Goal: Task Accomplishment & Management: Complete application form

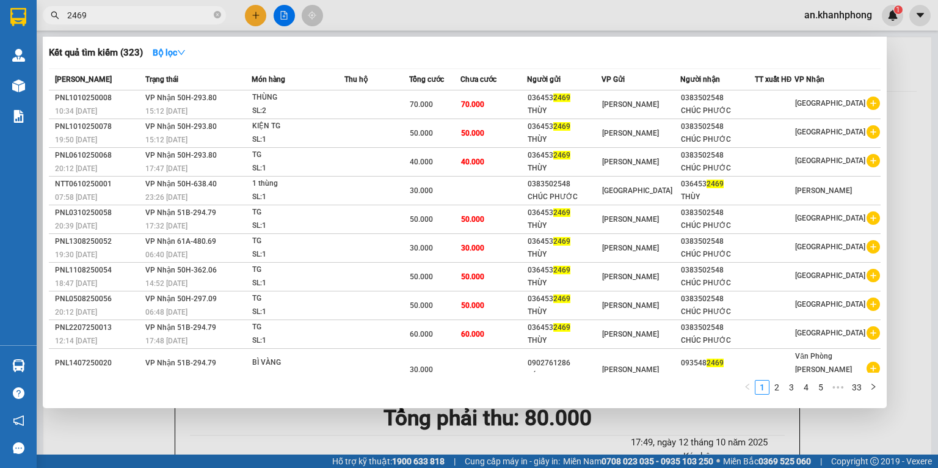
click at [151, 13] on input "2469" at bounding box center [139, 15] width 144 height 13
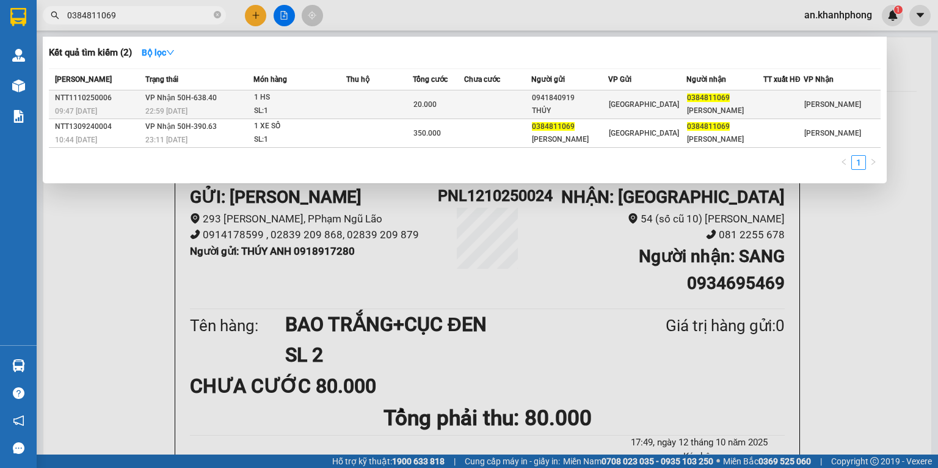
type input "0384811069"
click at [398, 100] on td at bounding box center [379, 104] width 66 height 29
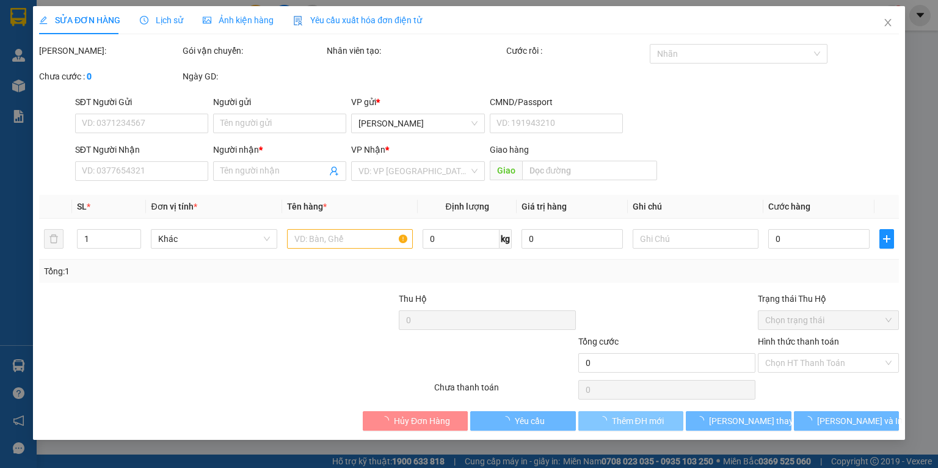
type input "0941840919"
type input "THỦY"
type input "0384811069"
type input "[PERSON_NAME]"
type input "20.000"
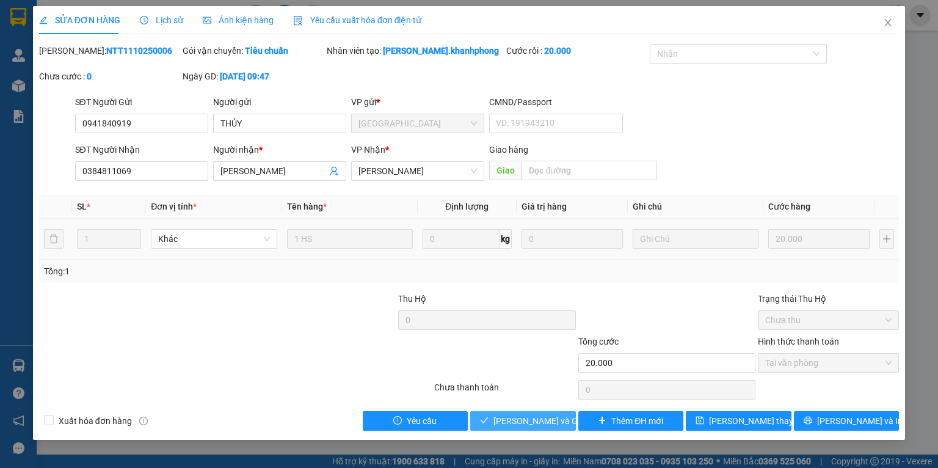
click at [543, 423] on span "[PERSON_NAME] và Giao hàng" at bounding box center [552, 420] width 117 height 13
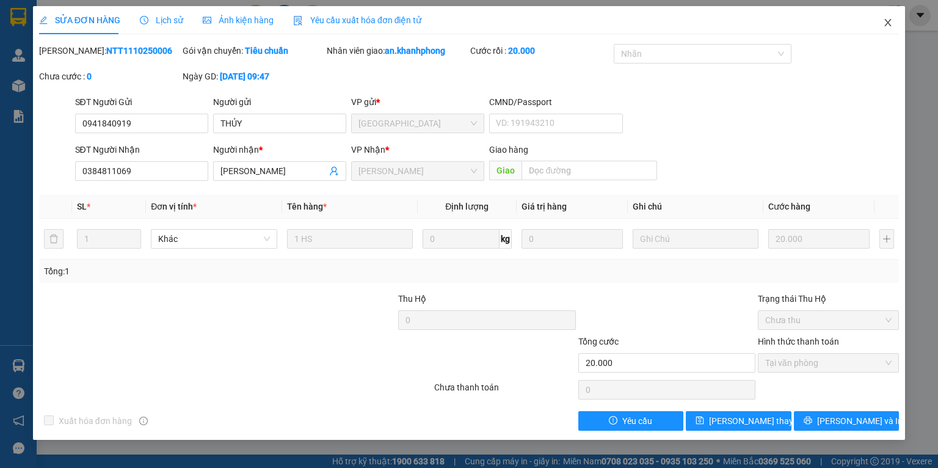
click at [888, 23] on icon "close" at bounding box center [888, 22] width 7 height 7
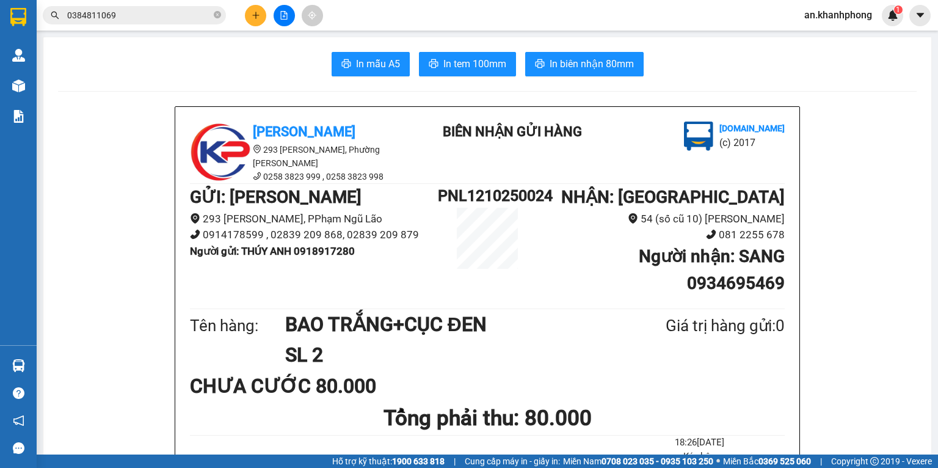
click at [263, 12] on button at bounding box center [255, 15] width 21 height 21
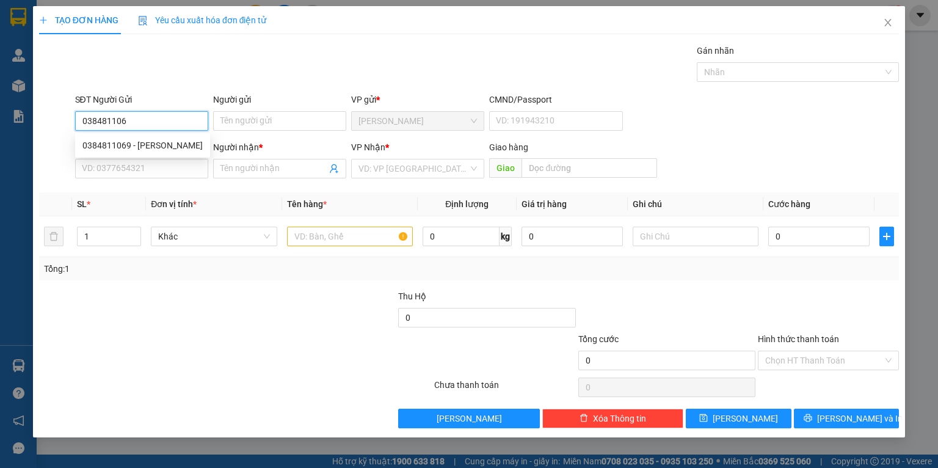
type input "0384811069"
click at [162, 143] on div "0384811069 - [PERSON_NAME]" at bounding box center [142, 145] width 120 height 13
type input "[PERSON_NAME]"
type input "0384811069"
click at [162, 157] on div "0384811069 0384811069 - [PERSON_NAME]" at bounding box center [142, 145] width 135 height 24
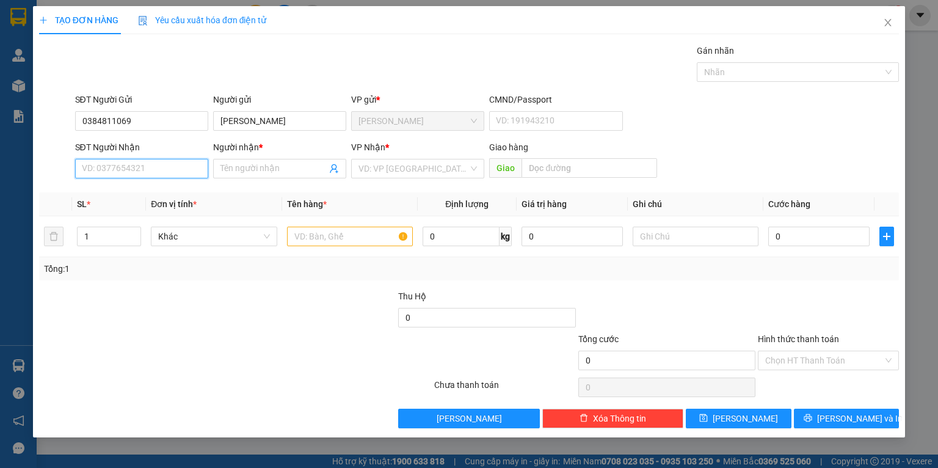
click at [159, 172] on input "SĐT Người Nhận" at bounding box center [141, 169] width 133 height 20
click at [156, 194] on div "0941840919 - THỦY" at bounding box center [142, 192] width 120 height 13
type input "0941840919"
type input "THỦY"
click at [348, 228] on input "text" at bounding box center [350, 237] width 126 height 20
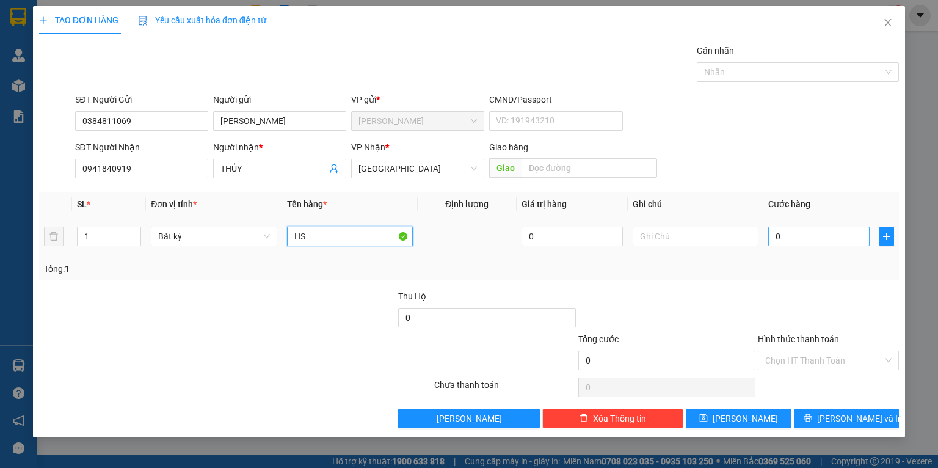
type input "HS"
click at [798, 228] on input "0" at bounding box center [818, 237] width 101 height 20
type input "2"
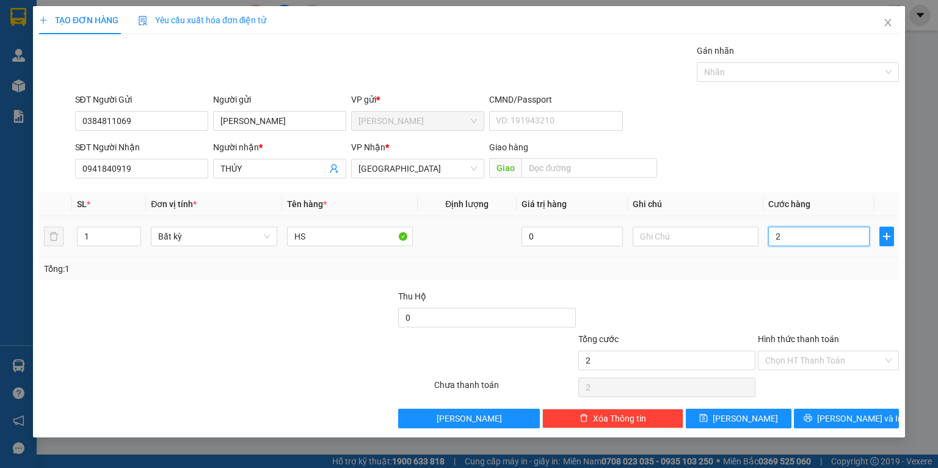
type input "20"
type input "20.000"
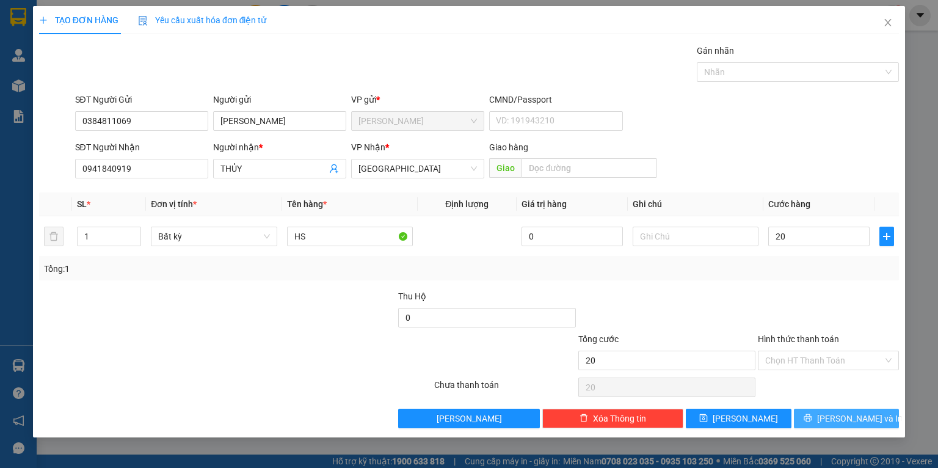
type input "20.000"
click at [843, 423] on span "[PERSON_NAME] và In" at bounding box center [860, 418] width 86 height 13
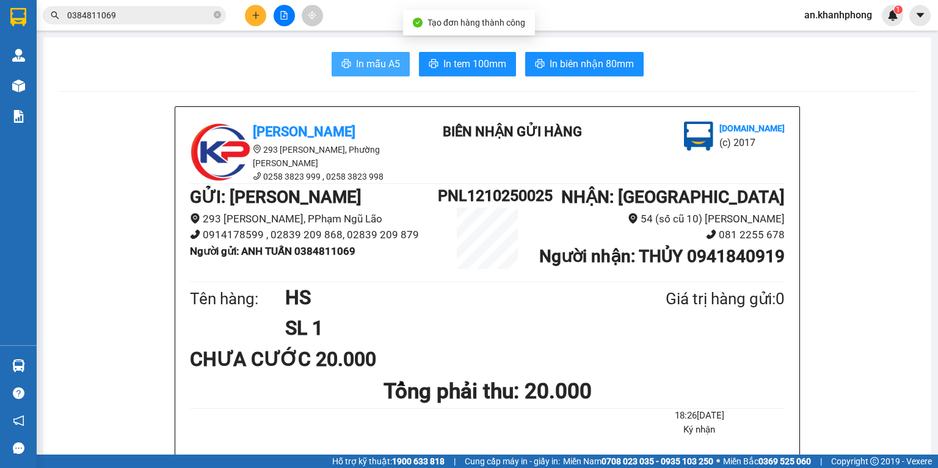
click at [378, 64] on span "In mẫu A5" at bounding box center [378, 63] width 44 height 15
click at [250, 18] on button at bounding box center [255, 15] width 21 height 21
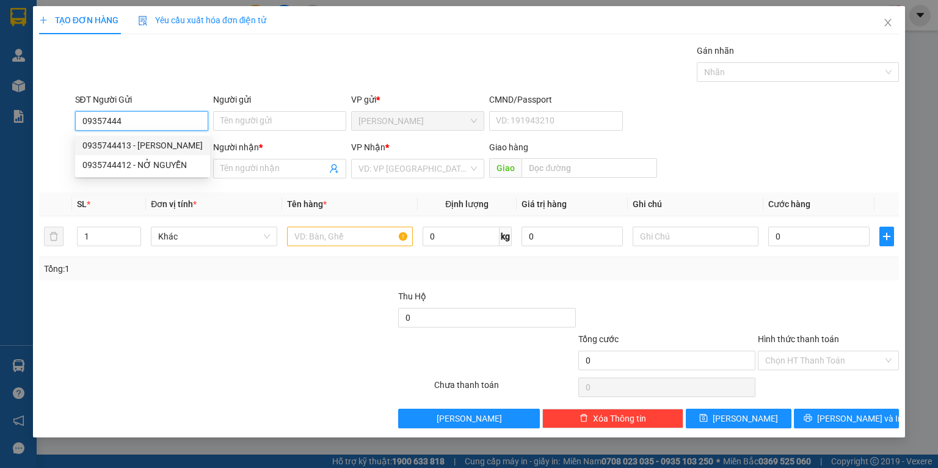
click at [161, 146] on div "0935744413 - [PERSON_NAME]" at bounding box center [142, 145] width 120 height 13
type input "0935744413"
type input "[PERSON_NAME]"
type input "0935744413"
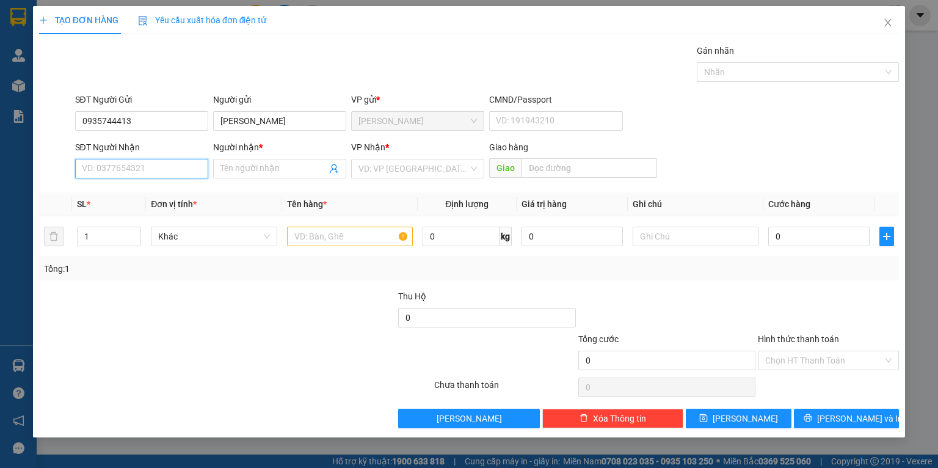
click at [162, 159] on input "SĐT Người Nhận" at bounding box center [141, 169] width 133 height 20
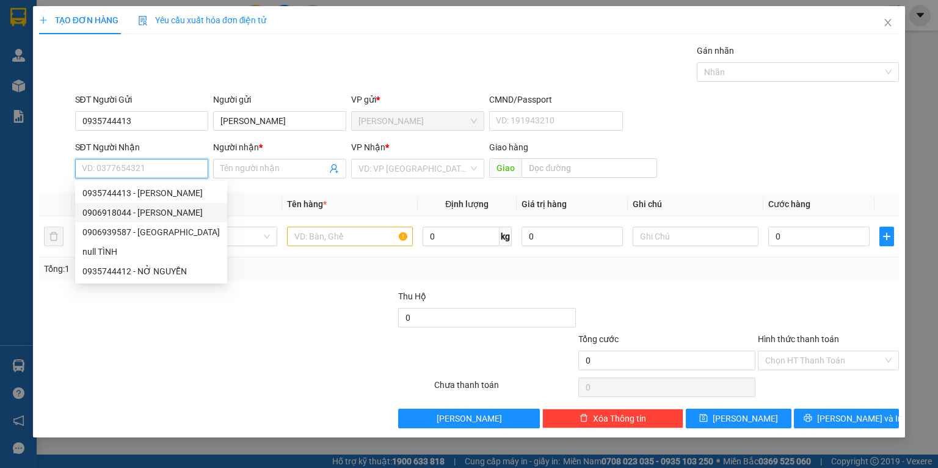
click at [189, 213] on div "0906918044 - [PERSON_NAME]" at bounding box center [150, 212] width 137 height 13
type input "0906918044"
type input "[PERSON_NAME] NGA"
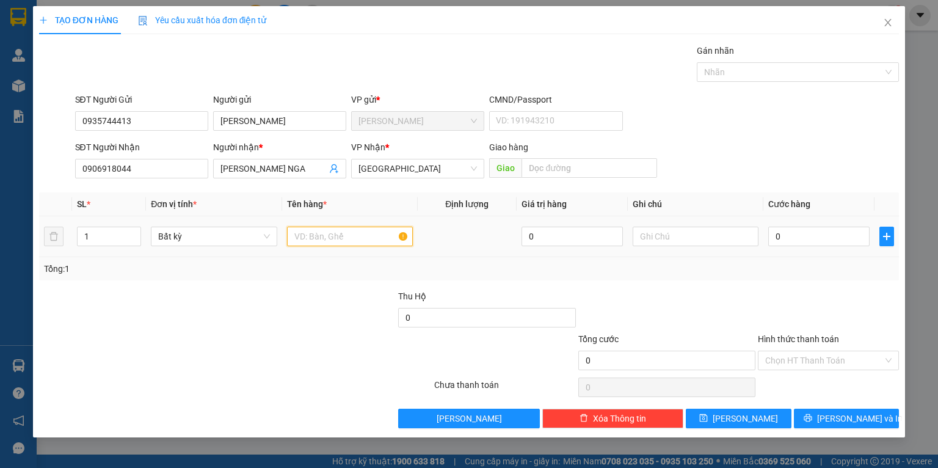
click at [308, 238] on input "text" at bounding box center [350, 237] width 126 height 20
type input "TG"
click at [803, 234] on input "0" at bounding box center [818, 237] width 101 height 20
type input "3"
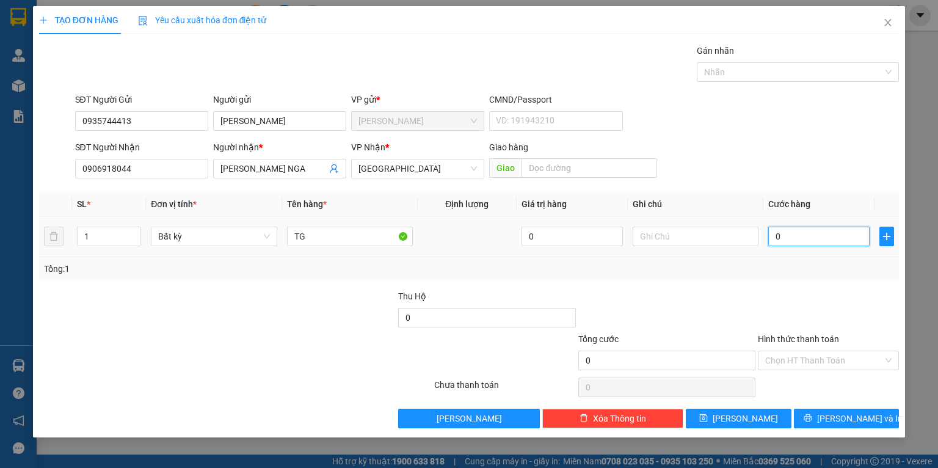
type input "3"
type input "30"
type input "30.000"
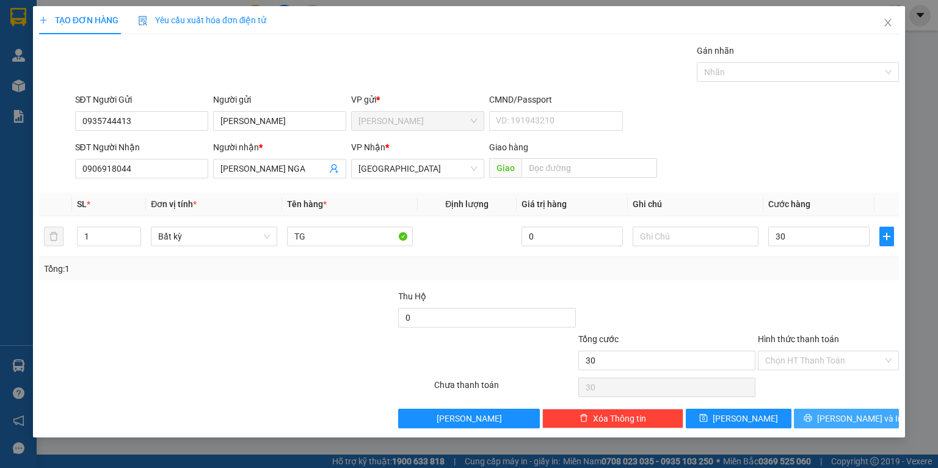
type input "30.000"
click at [848, 421] on span "[PERSON_NAME] và In" at bounding box center [860, 418] width 86 height 13
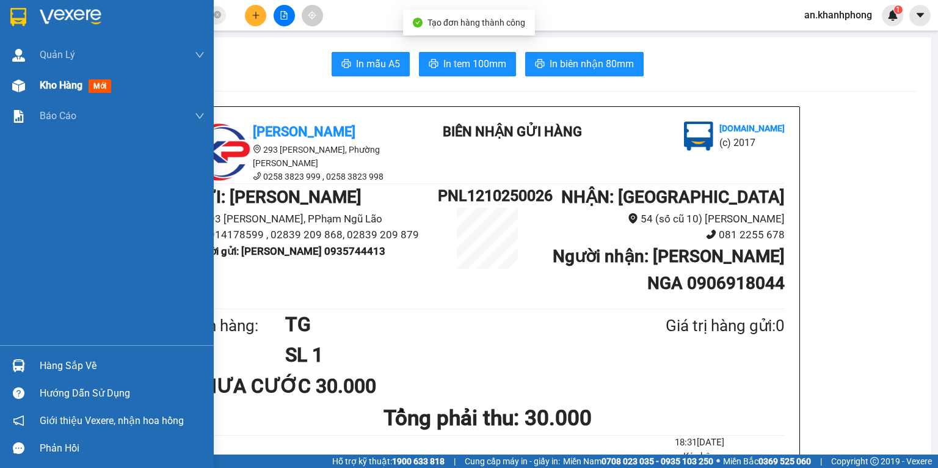
click at [57, 80] on span "Kho hàng" at bounding box center [61, 85] width 43 height 12
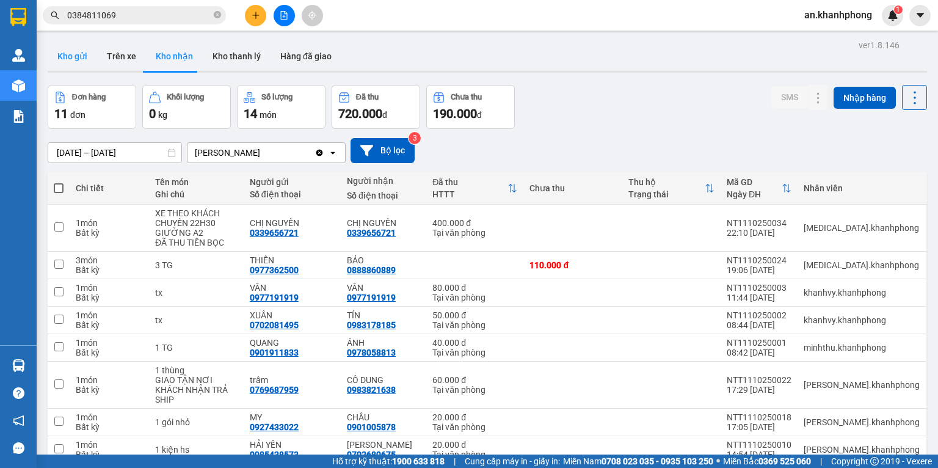
click at [61, 54] on button "Kho gửi" at bounding box center [72, 56] width 49 height 29
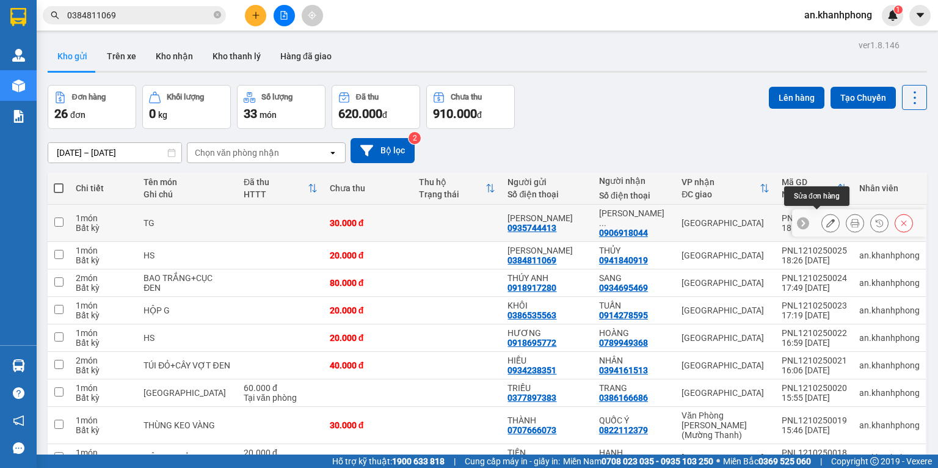
click at [826, 219] on icon at bounding box center [830, 223] width 9 height 9
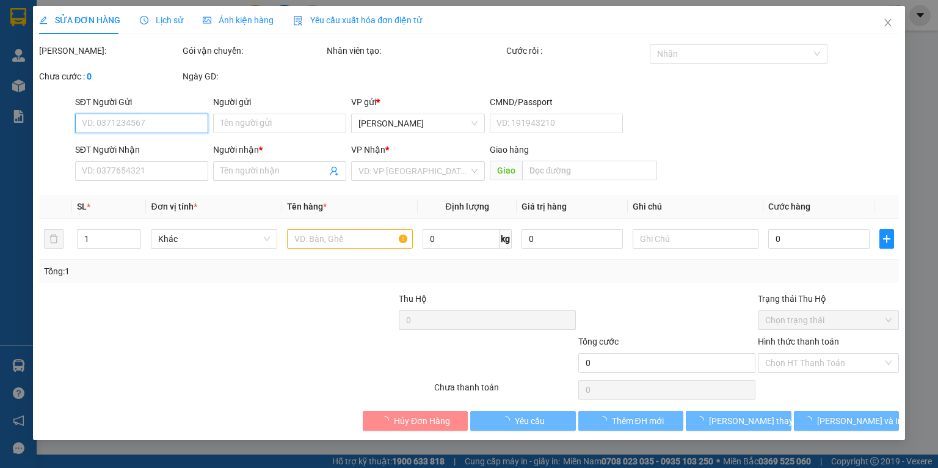
type input "0935744413"
type input "[PERSON_NAME]"
type input "0906918044"
type input "[PERSON_NAME] NGA"
type input "30.000"
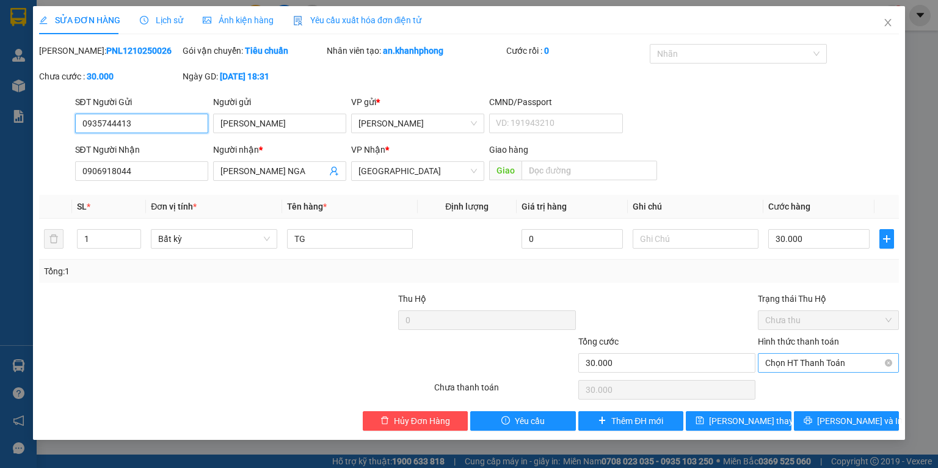
click at [809, 361] on span "Chọn HT Thanh Toán" at bounding box center [828, 363] width 126 height 18
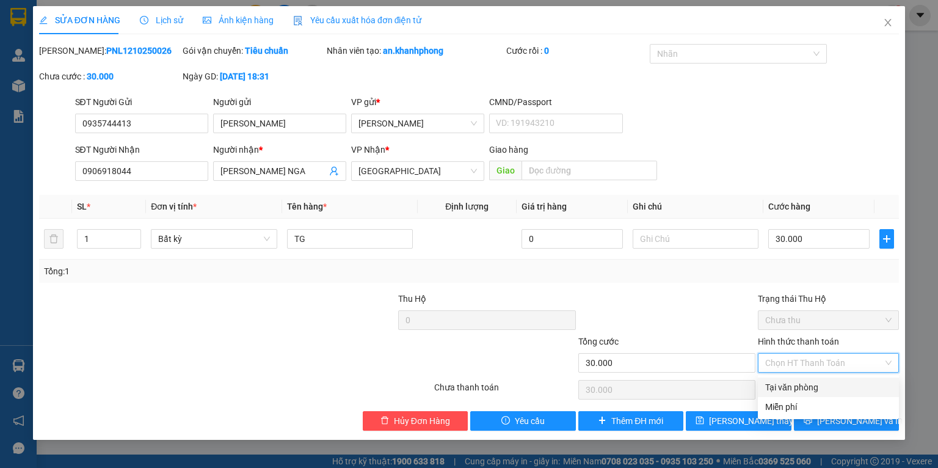
drag, startPoint x: 798, startPoint y: 389, endPoint x: 819, endPoint y: 410, distance: 29.8
click at [797, 389] on div "Tại văn phòng" at bounding box center [828, 387] width 126 height 13
type input "0"
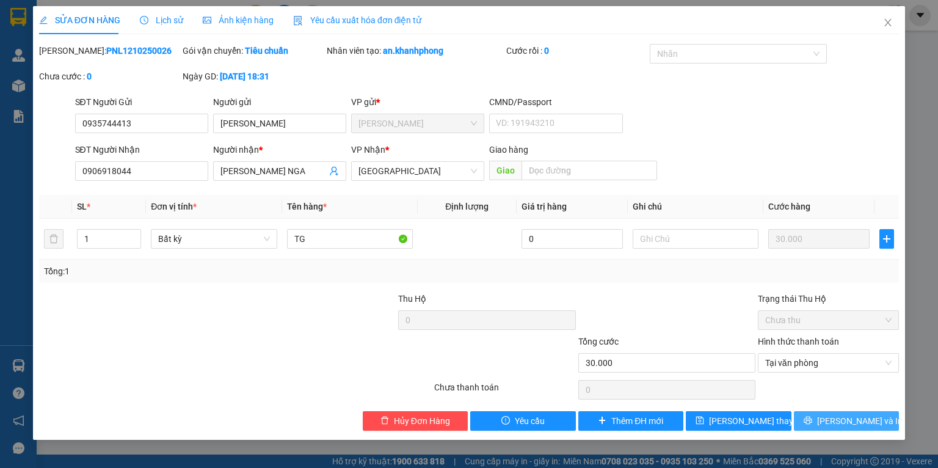
click at [851, 429] on button "[PERSON_NAME] và In" at bounding box center [847, 421] width 106 height 20
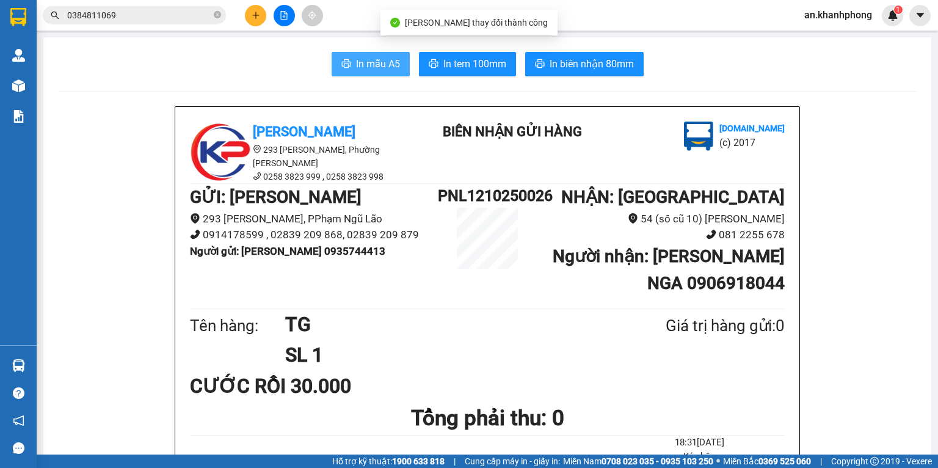
click at [373, 65] on span "In mẫu A5" at bounding box center [378, 63] width 44 height 15
click at [253, 11] on button at bounding box center [255, 15] width 21 height 21
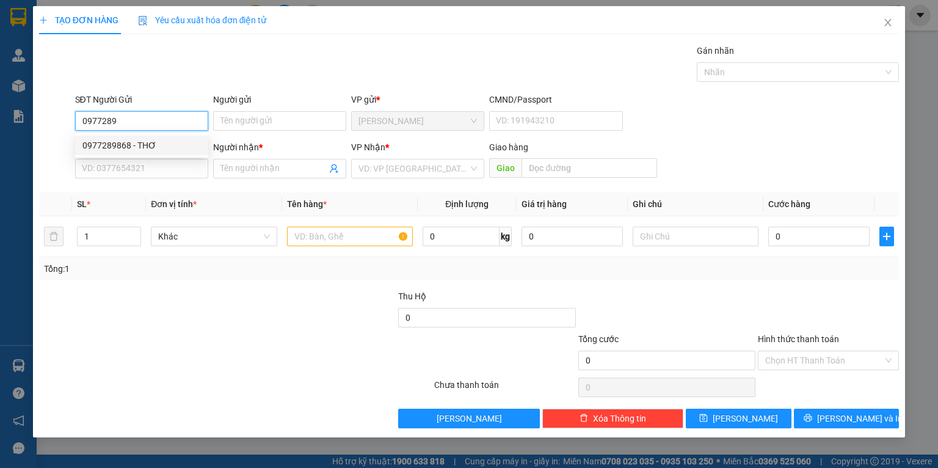
click at [169, 149] on div "0977289868 - THƠ" at bounding box center [141, 145] width 118 height 13
type input "0977289868"
type input "THƠ"
type input "0977289868"
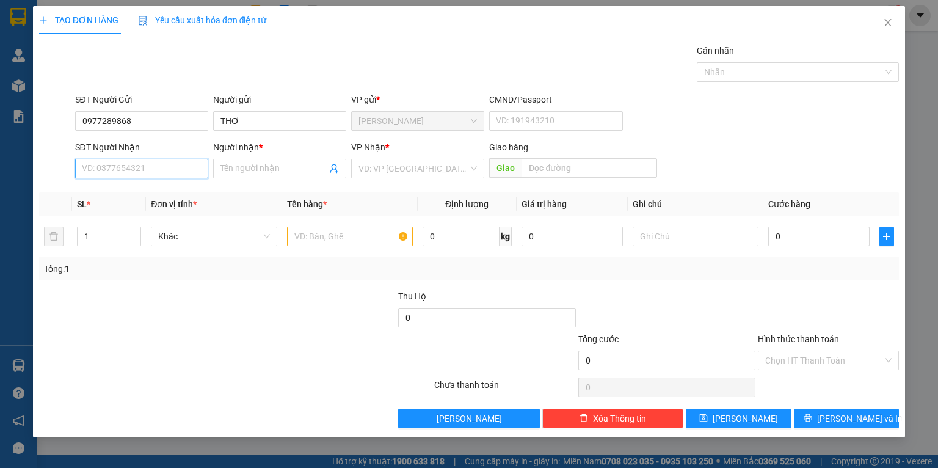
click at [164, 170] on input "SĐT Người Nhận" at bounding box center [141, 169] width 133 height 20
type input "0708184728"
click at [142, 196] on div "0708184728 - GIANG" at bounding box center [141, 192] width 118 height 13
type input "GIANG"
type input "0708184728"
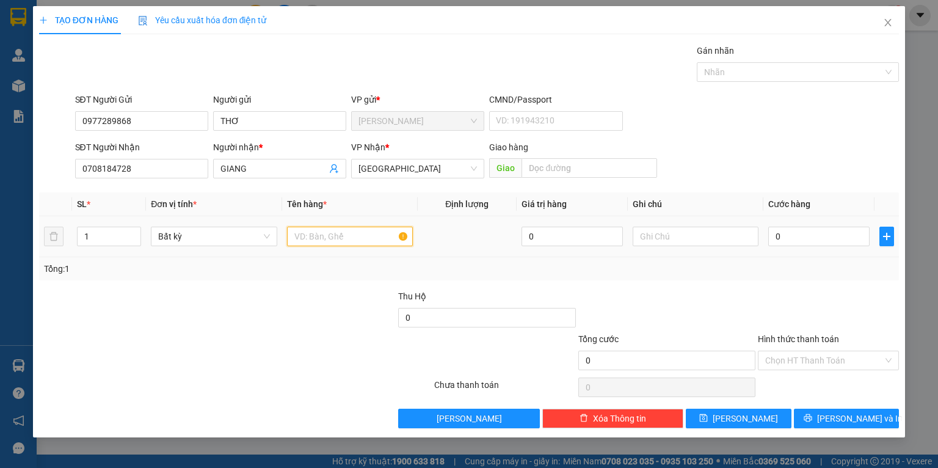
click at [337, 238] on input "text" at bounding box center [350, 237] width 126 height 20
type input "TÚI M TÍM"
click at [812, 237] on input "0" at bounding box center [818, 237] width 101 height 20
type input "2"
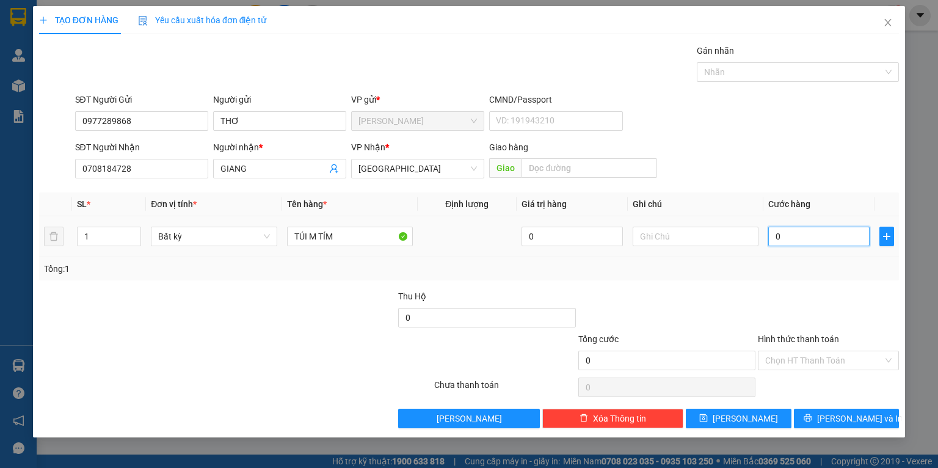
type input "2"
type input "20"
click at [825, 362] on input "Hình thức thanh toán" at bounding box center [824, 360] width 118 height 18
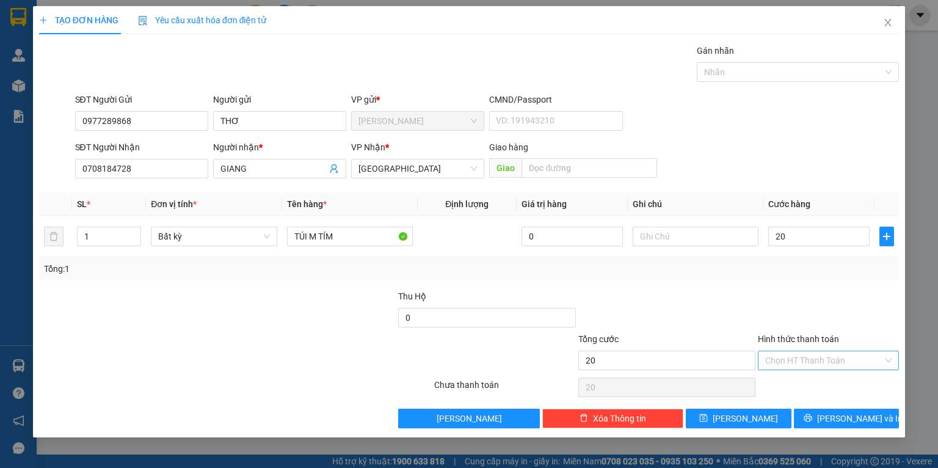
type input "20.000"
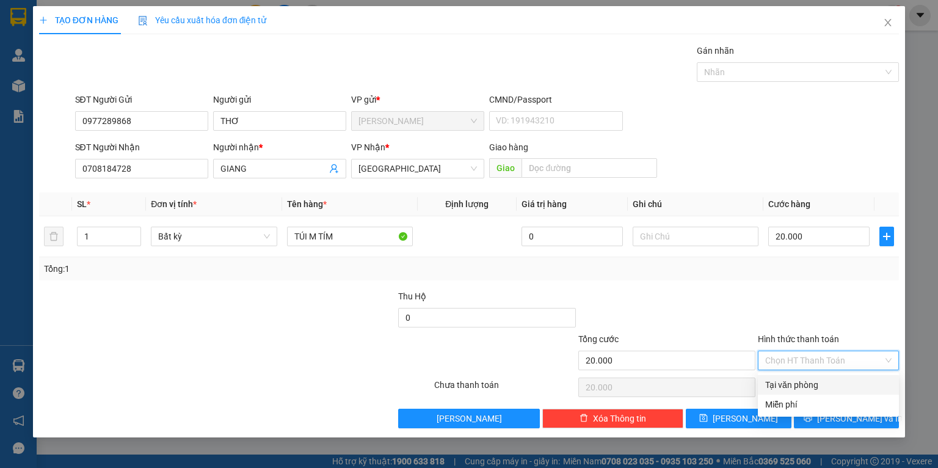
click at [807, 382] on div "Tại văn phòng" at bounding box center [828, 384] width 126 height 13
type input "0"
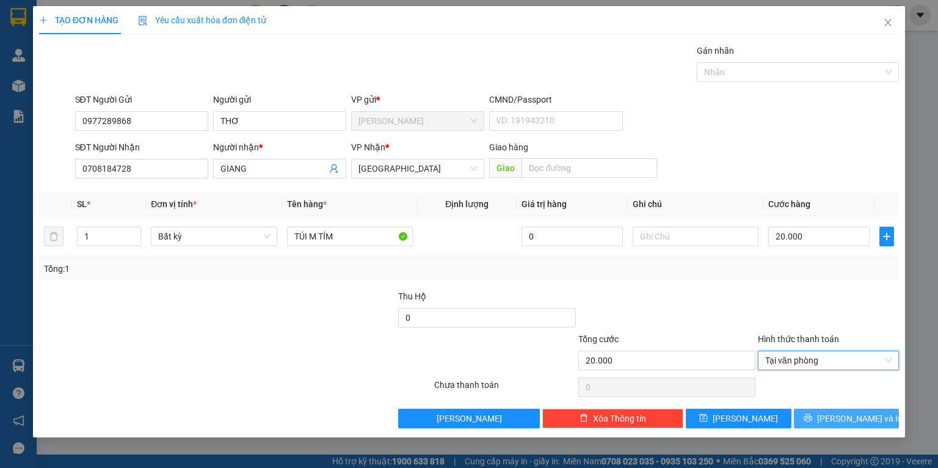
click at [812, 417] on icon "printer" at bounding box center [808, 418] width 9 height 9
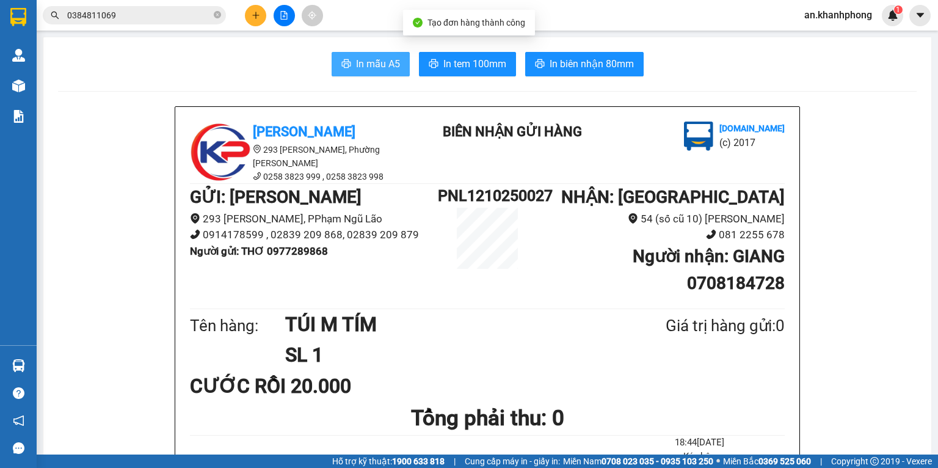
click at [368, 52] on button "In mẫu A5" at bounding box center [371, 64] width 78 height 24
click at [255, 15] on icon "plus" at bounding box center [255, 15] width 7 height 1
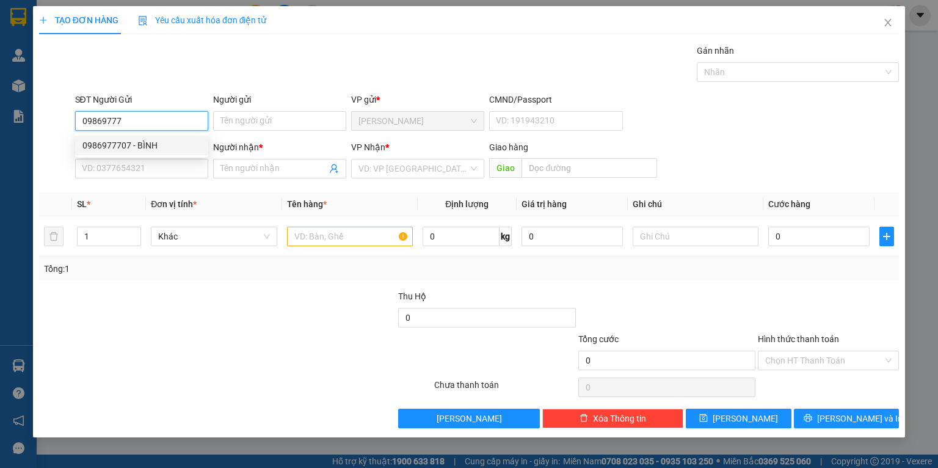
click at [165, 145] on div "0986977707 - BÌNH" at bounding box center [141, 145] width 118 height 13
type input "0986977707"
type input "BÌNH"
type input "0986977707"
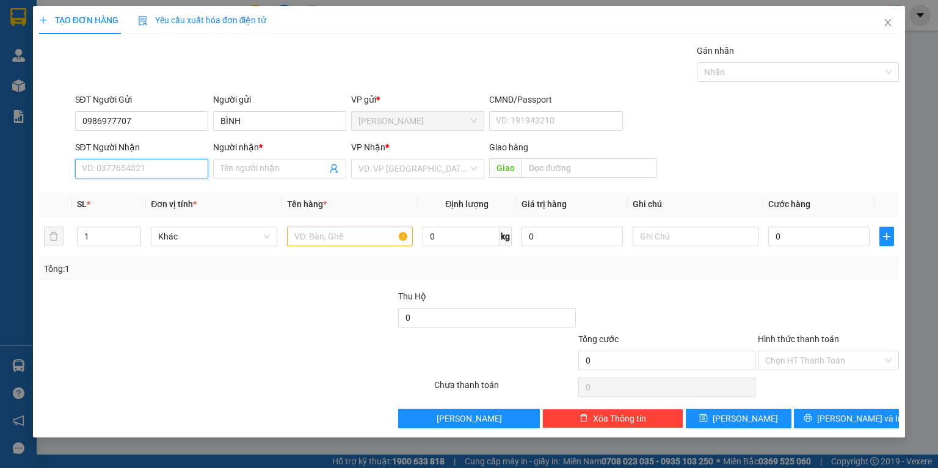
click at [164, 162] on input "SĐT Người Nhận" at bounding box center [141, 169] width 133 height 20
click at [150, 185] on div "0946059205 - LIÊN" at bounding box center [141, 193] width 133 height 20
type input "0946059205"
type input "LIÊN"
type input "0946059205"
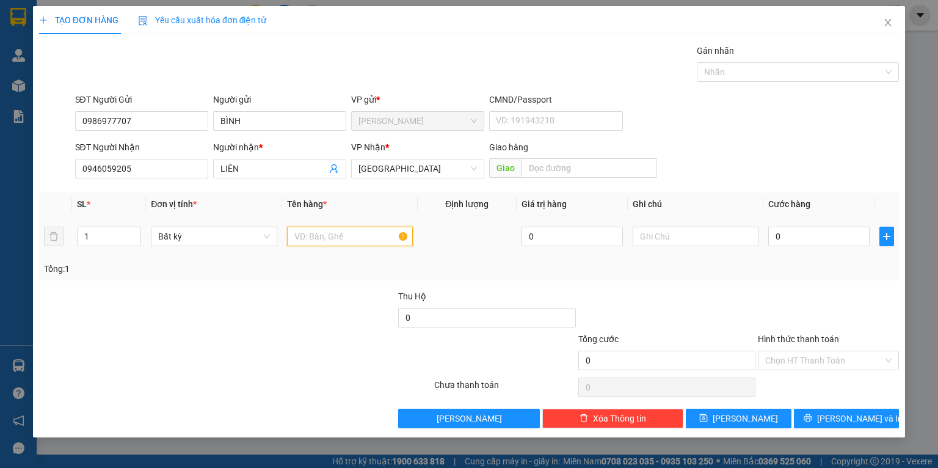
click at [337, 235] on input "text" at bounding box center [350, 237] width 126 height 20
type input "TG"
click at [811, 243] on input "0" at bounding box center [818, 237] width 101 height 20
type input "3"
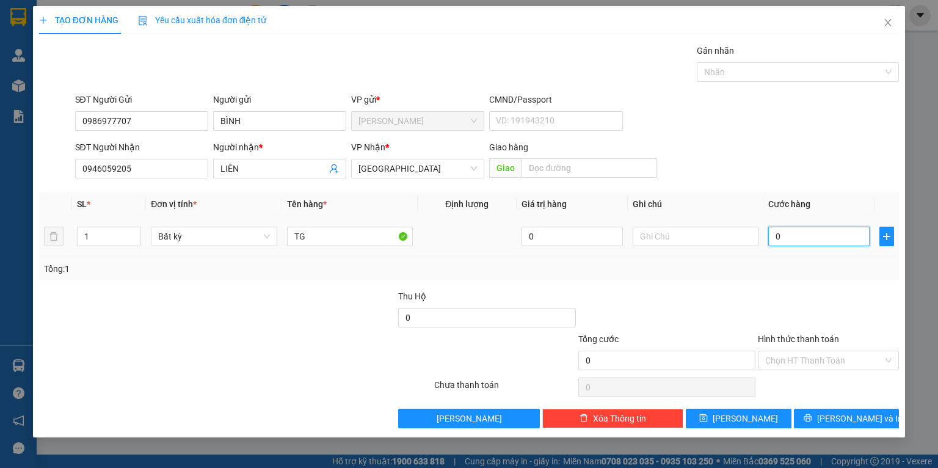
type input "3"
type input "30"
type input "30.000"
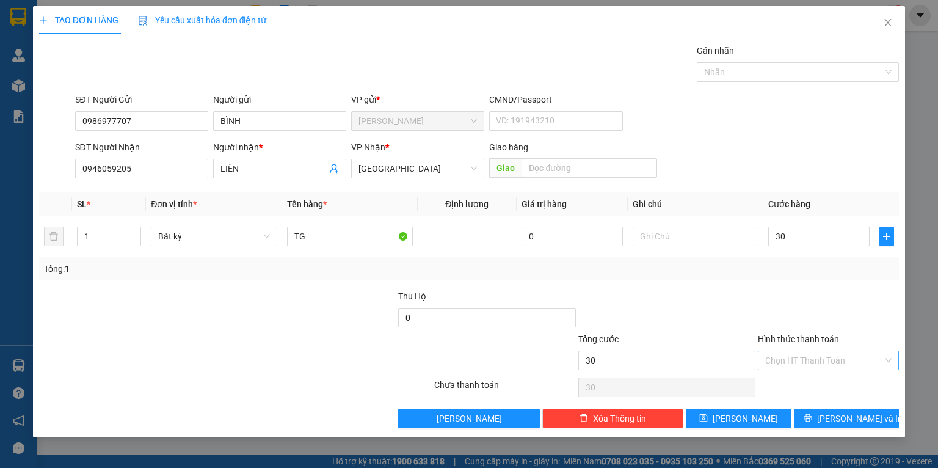
type input "30.000"
click at [817, 365] on input "Hình thức thanh toán" at bounding box center [824, 360] width 118 height 18
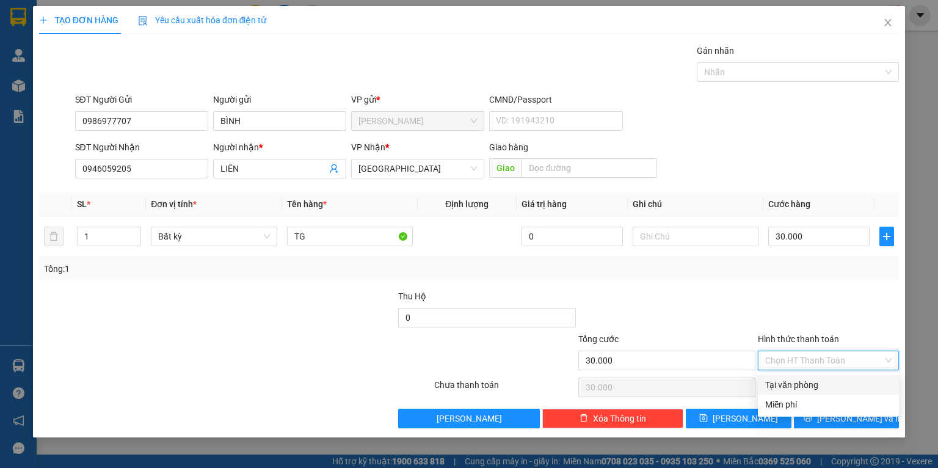
click at [798, 381] on div "Tại văn phòng" at bounding box center [828, 384] width 126 height 13
type input "0"
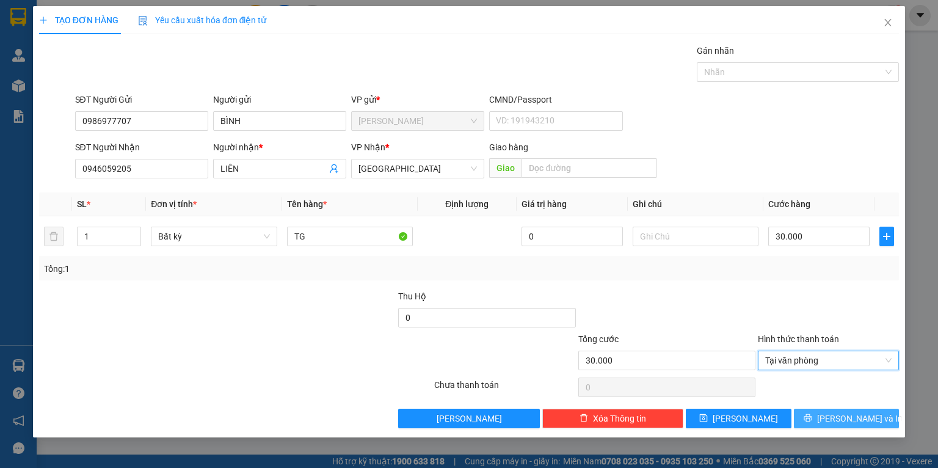
click at [872, 409] on button "[PERSON_NAME] và In" at bounding box center [847, 419] width 106 height 20
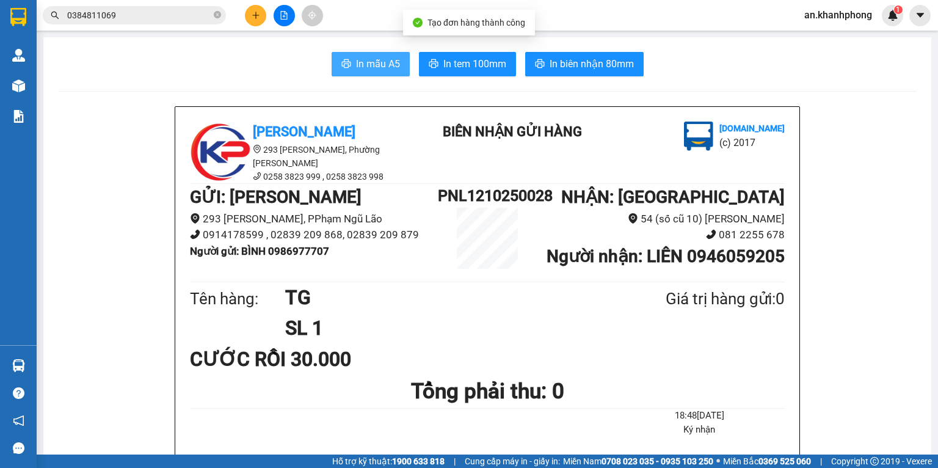
click at [346, 55] on button "In mẫu A5" at bounding box center [371, 64] width 78 height 24
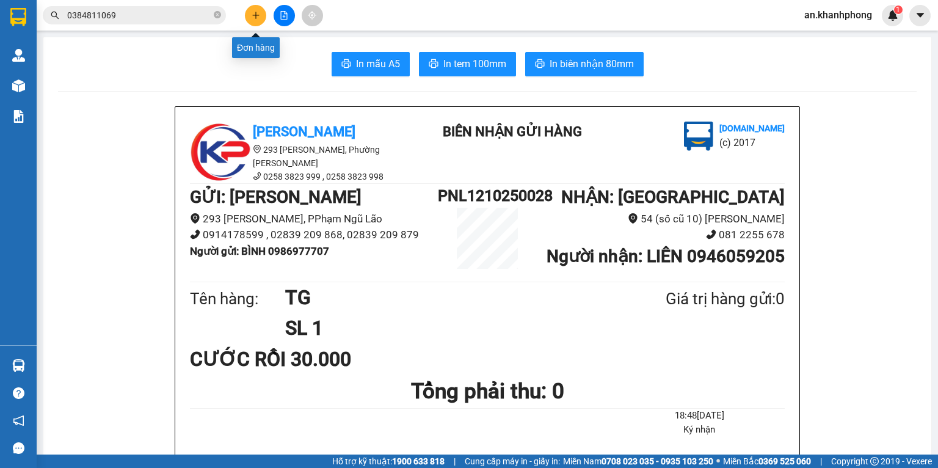
click at [252, 12] on icon "plus" at bounding box center [256, 15] width 9 height 9
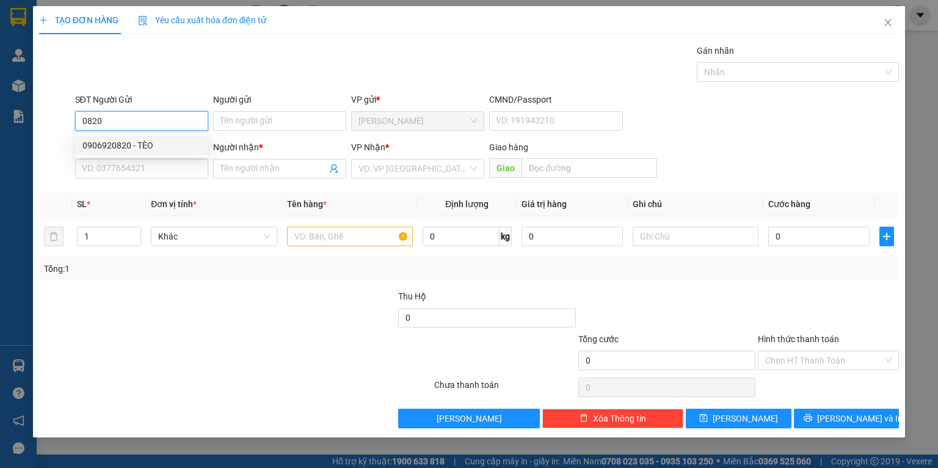
click at [132, 144] on div "0906920820 - TÈO" at bounding box center [141, 145] width 118 height 13
type input "0906920820"
type input "TÈO"
type input "0906920820"
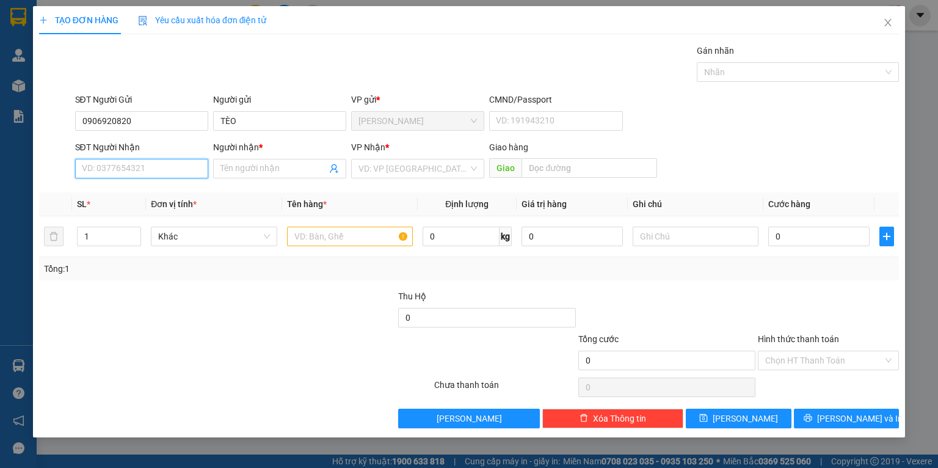
click at [142, 169] on input "SĐT Người Nhận" at bounding box center [141, 169] width 133 height 20
click at [143, 213] on div "0914924579 - [PERSON_NAME]" at bounding box center [142, 212] width 120 height 13
type input "0914924579"
type input "[PERSON_NAME]"
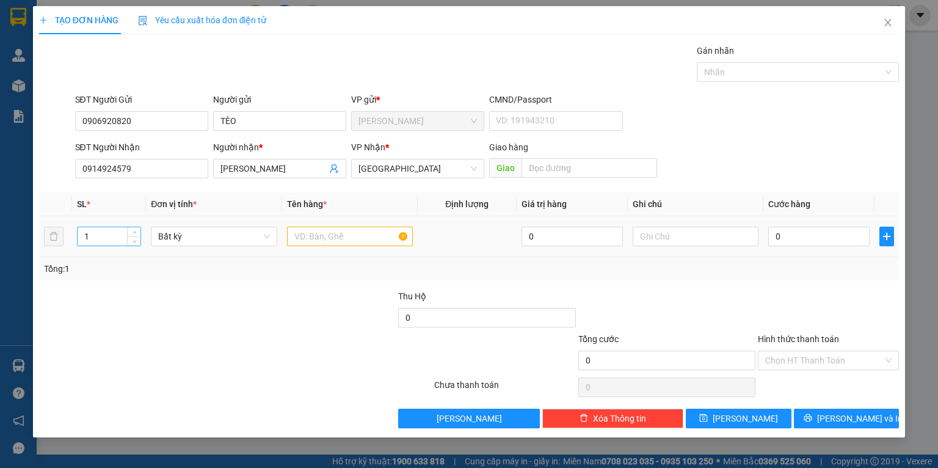
click at [103, 236] on input "1" at bounding box center [109, 236] width 63 height 18
type input "3"
click at [345, 233] on input "text" at bounding box center [350, 237] width 126 height 20
type input "TRÁI CÂY"
click at [804, 239] on input "0" at bounding box center [818, 237] width 101 height 20
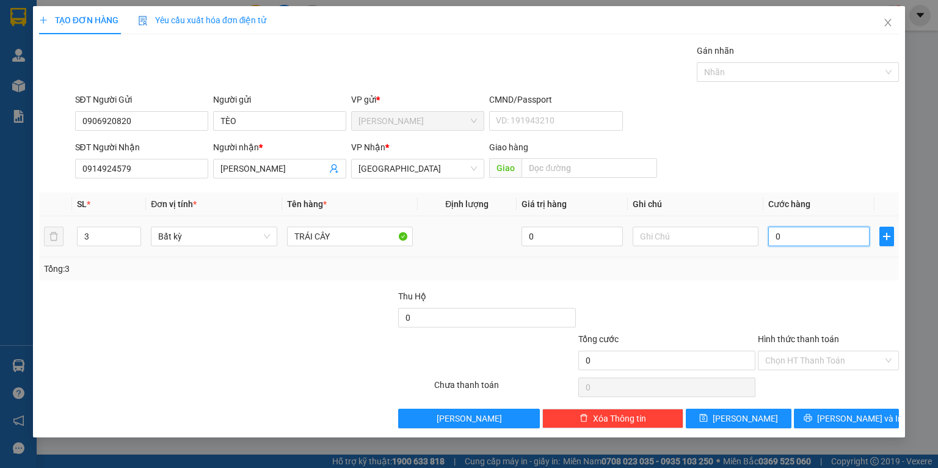
type input "1"
type input "15"
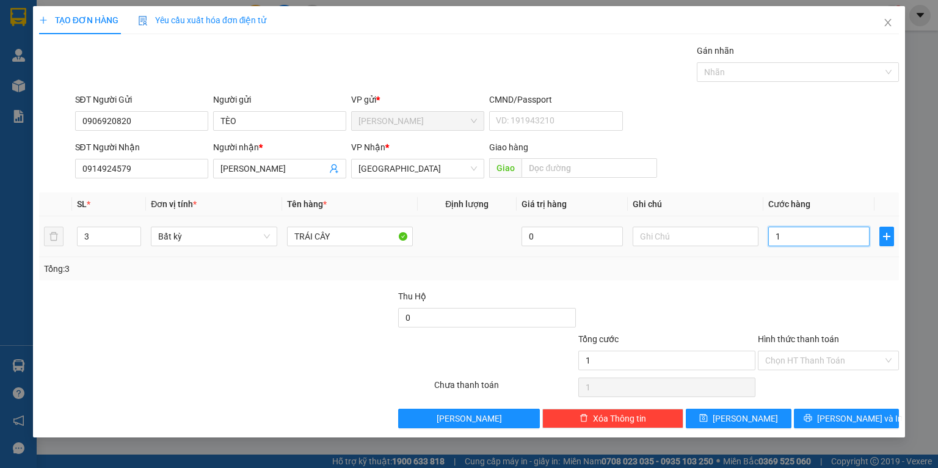
type input "15"
type input "150"
type input "150.000"
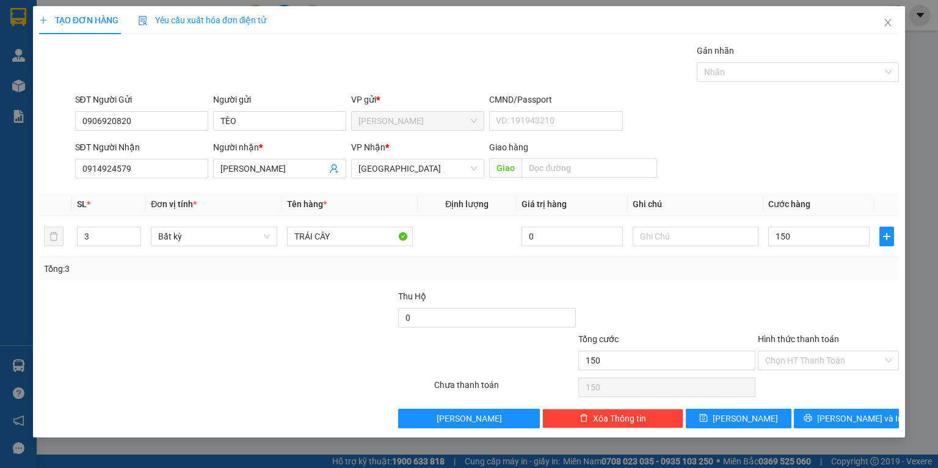
type input "150.000"
click at [825, 293] on div at bounding box center [829, 311] width 144 height 43
click at [848, 412] on span "[PERSON_NAME] và In" at bounding box center [860, 418] width 86 height 13
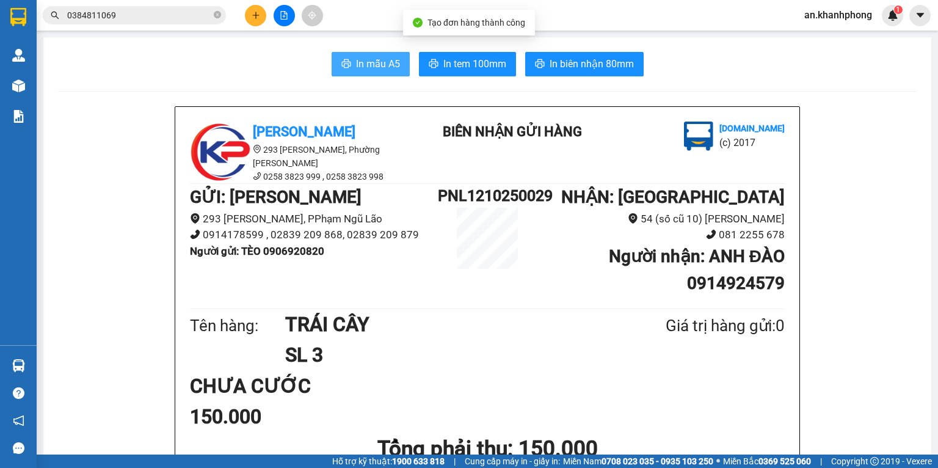
click at [366, 66] on span "In mẫu A5" at bounding box center [378, 63] width 44 height 15
click at [159, 12] on input "0384811069" at bounding box center [139, 15] width 144 height 13
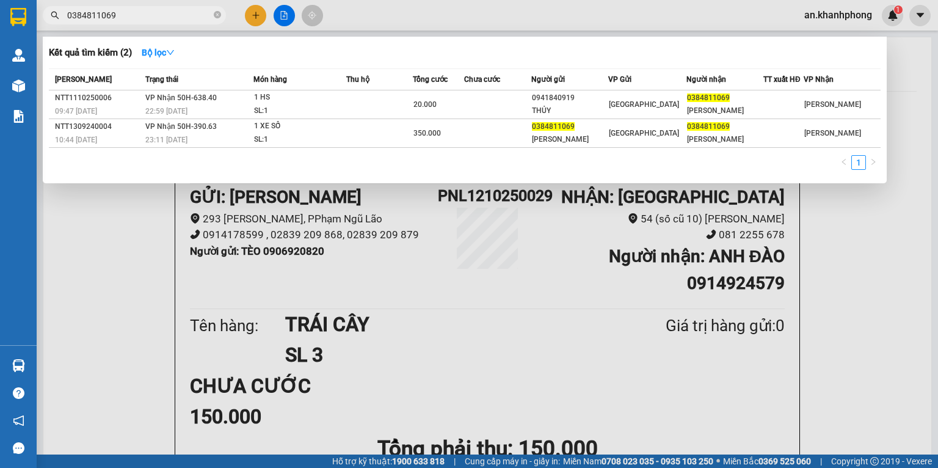
click at [159, 12] on input "0384811069" at bounding box center [139, 15] width 144 height 13
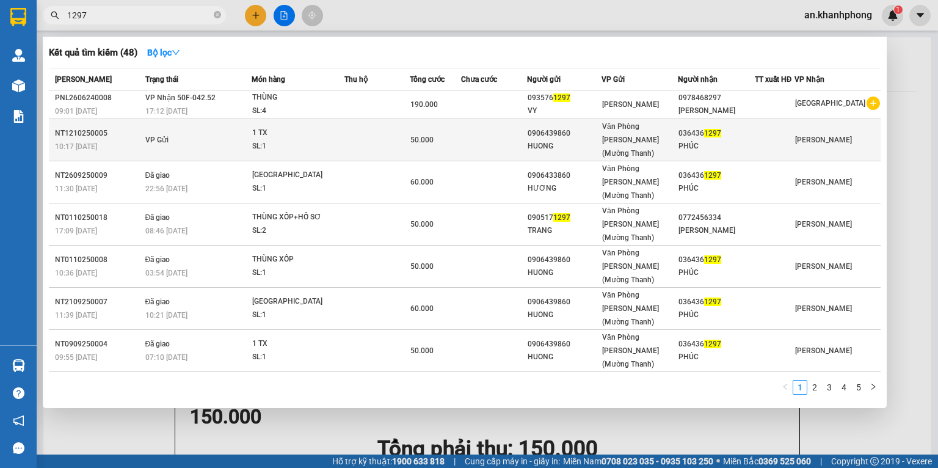
type input "1297"
click at [481, 136] on td at bounding box center [494, 140] width 66 height 42
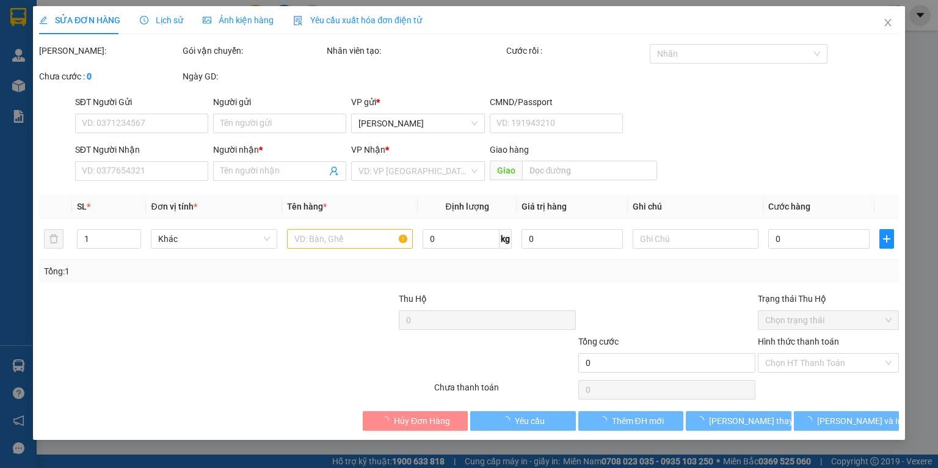
type input "0906439860"
type input "HUONG"
type input "0364361297"
type input "PHÚC"
type input "50.000"
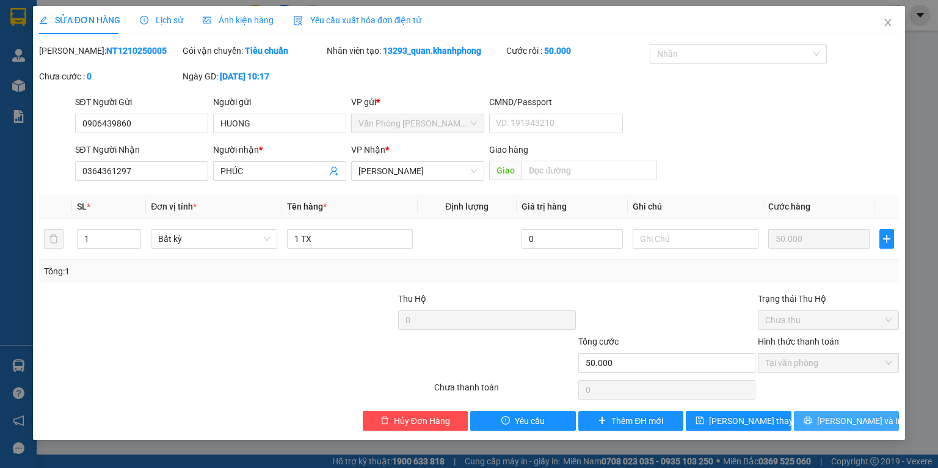
click at [835, 422] on button "[PERSON_NAME] và In" at bounding box center [847, 421] width 106 height 20
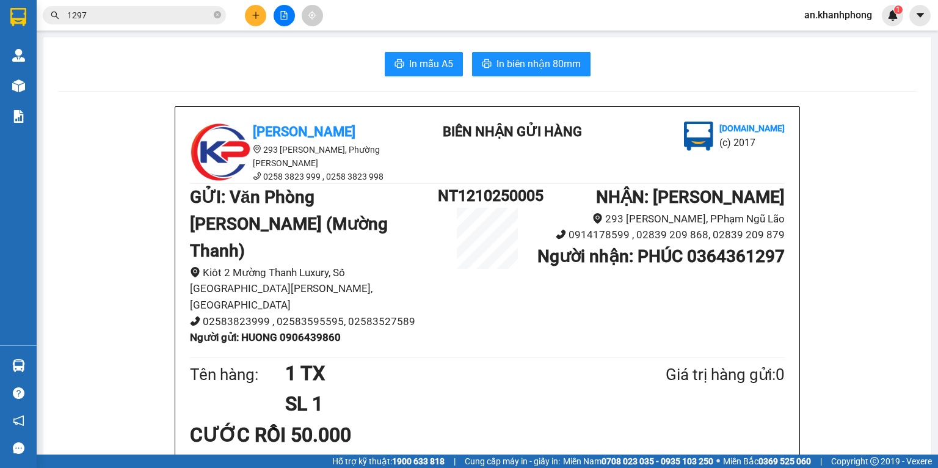
scroll to position [81, 0]
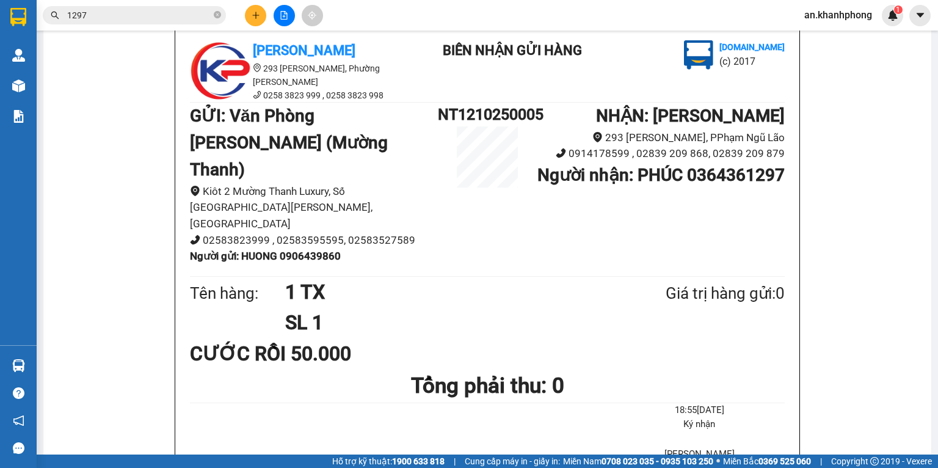
click at [247, 18] on button at bounding box center [255, 15] width 21 height 21
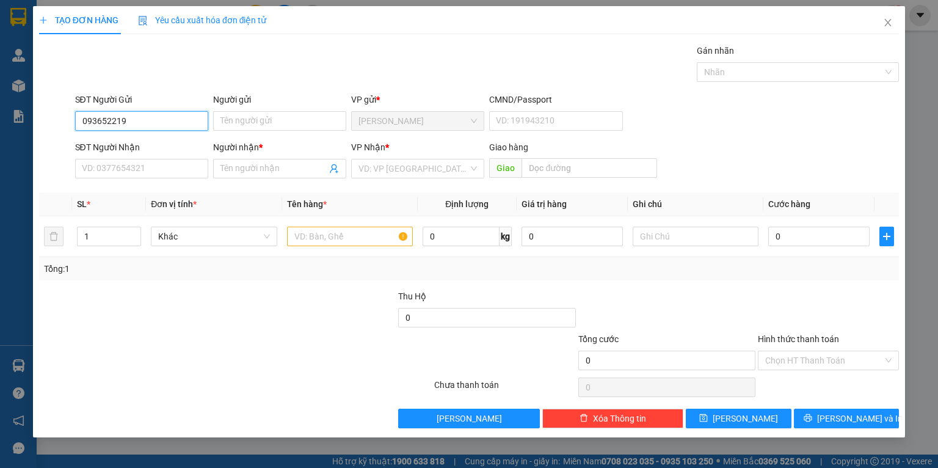
type input "0936522195"
click at [147, 140] on div "0936522195 - [PERSON_NAME]" at bounding box center [142, 145] width 120 height 13
type input "KHÁNH"
type input "0936522195"
click at [159, 166] on input "SĐT Người Nhận" at bounding box center [141, 169] width 133 height 20
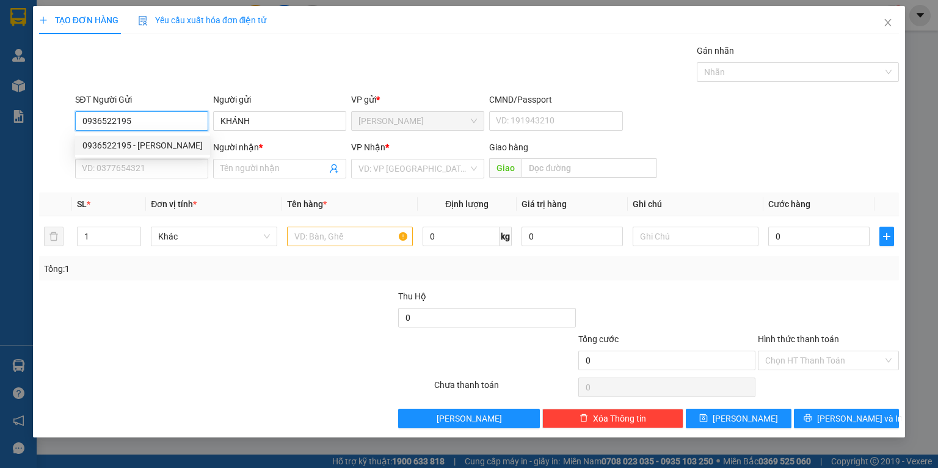
drag, startPoint x: 159, startPoint y: 119, endPoint x: 17, endPoint y: 126, distance: 141.9
click at [21, 129] on div "TẠO ĐƠN HÀNG Yêu cầu xuất hóa đơn điện tử Transit Pickup Surcharge Ids Transit …" at bounding box center [469, 234] width 938 height 468
click at [161, 168] on input "SĐT Người Nhận" at bounding box center [141, 169] width 133 height 20
paste input "0936522195"
type input "0936522195"
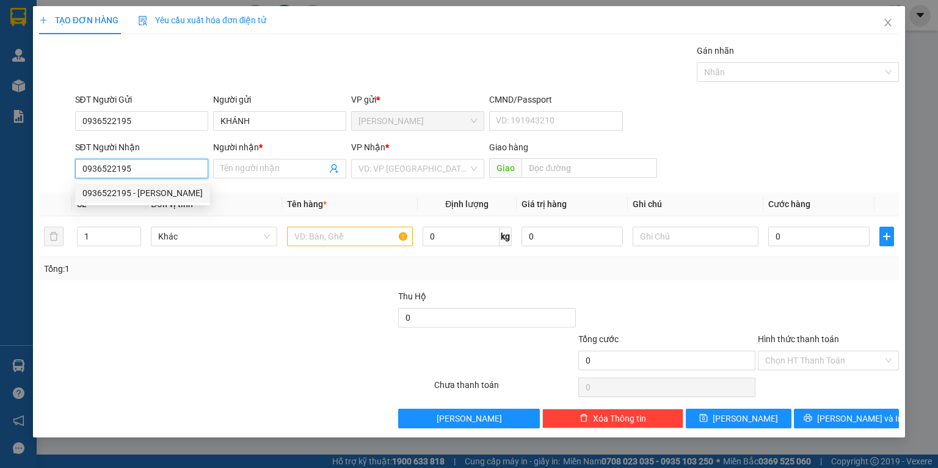
click at [158, 191] on div "0936522195 - [PERSON_NAME]" at bounding box center [142, 192] width 120 height 13
type input "KHÁNH"
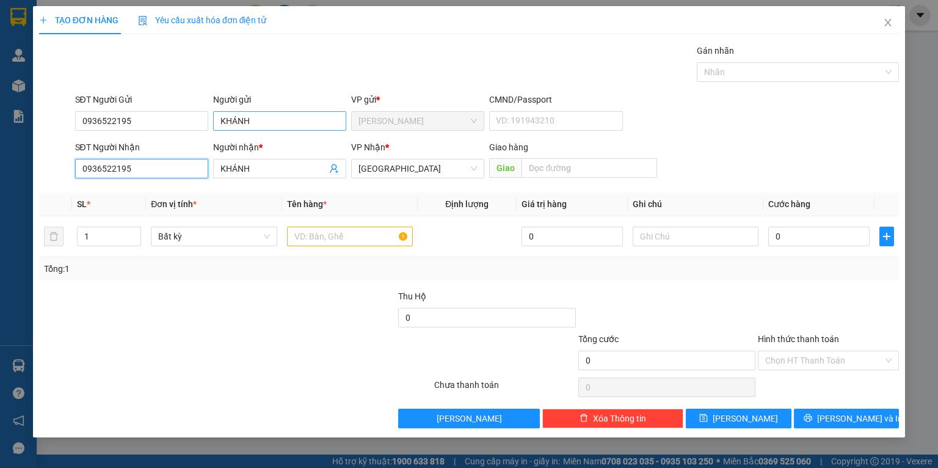
type input "0936522195"
drag, startPoint x: 282, startPoint y: 114, endPoint x: 171, endPoint y: 131, distance: 111.9
click at [171, 131] on div "SĐT Người Gửi 0936522195 Người gửi [PERSON_NAME] VP gửi * [PERSON_NAME] CMND/Pa…" at bounding box center [487, 114] width 829 height 43
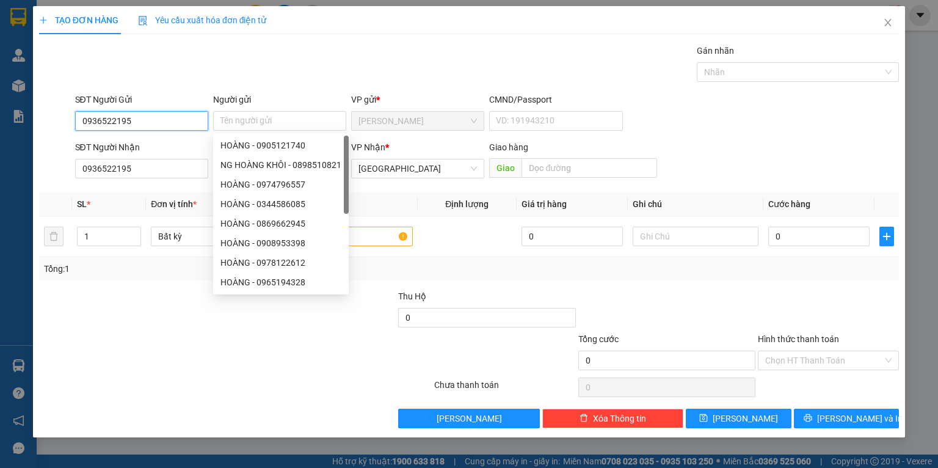
drag, startPoint x: 150, startPoint y: 124, endPoint x: 27, endPoint y: 148, distance: 124.6
click at [27, 148] on div "TẠO ĐƠN HÀNG Yêu cầu xuất hóa đơn điện tử Transit Pickup Surcharge Ids Transit …" at bounding box center [469, 234] width 938 height 468
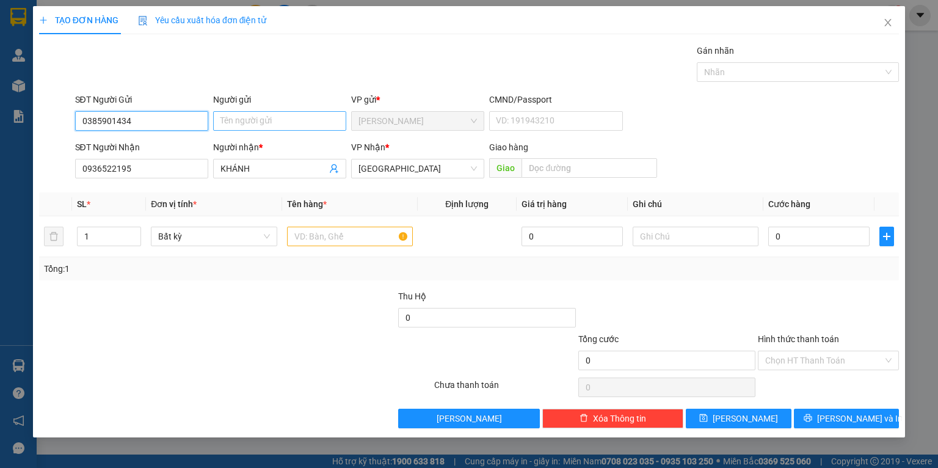
type input "0385901434"
click at [255, 115] on input "Người gửi" at bounding box center [279, 121] width 133 height 20
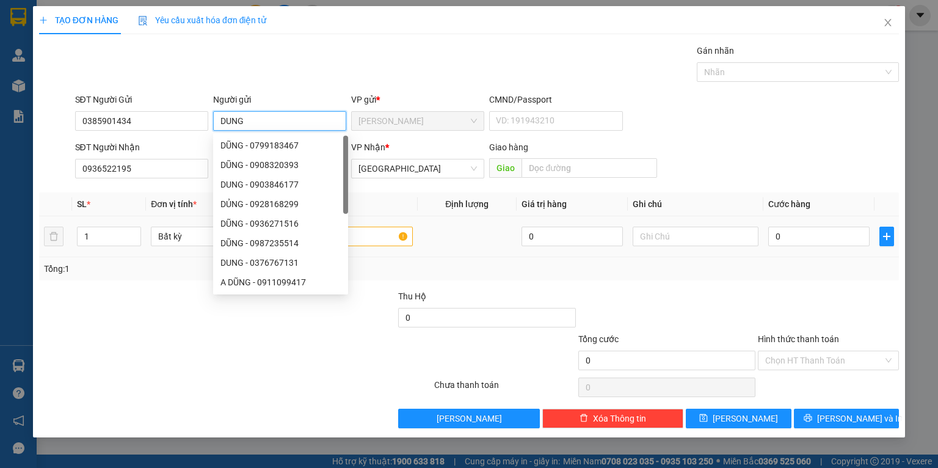
type input "DUNG"
click at [442, 260] on div "Tổng: 1" at bounding box center [469, 268] width 860 height 23
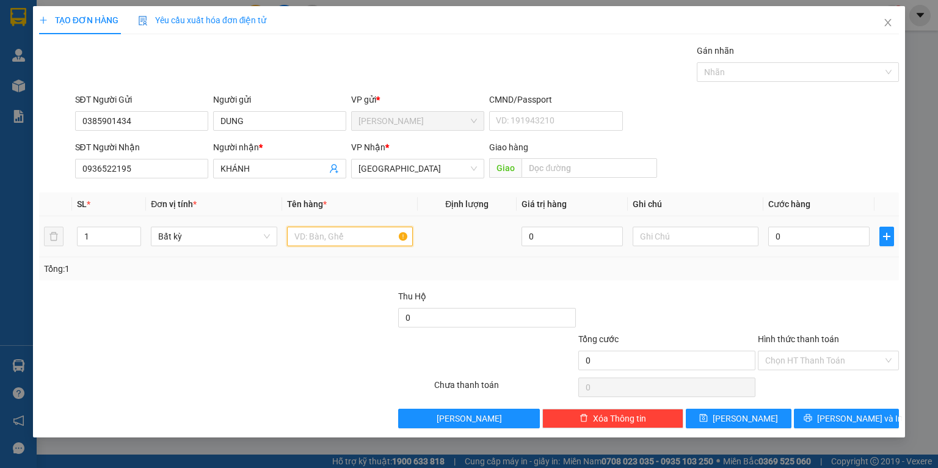
click at [358, 236] on input "text" at bounding box center [350, 237] width 126 height 20
type input "VALY ĐỎ"
click at [790, 241] on input "0" at bounding box center [818, 237] width 101 height 20
type input "6"
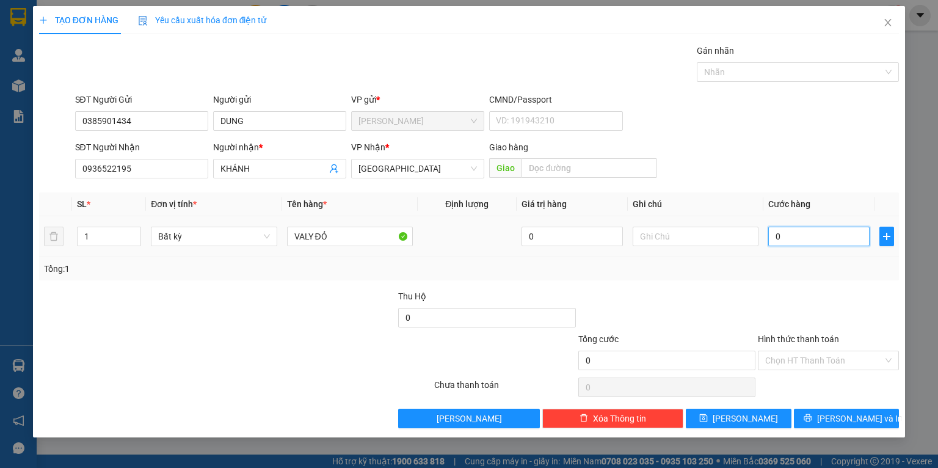
type input "6"
type input "60"
type input "60.000"
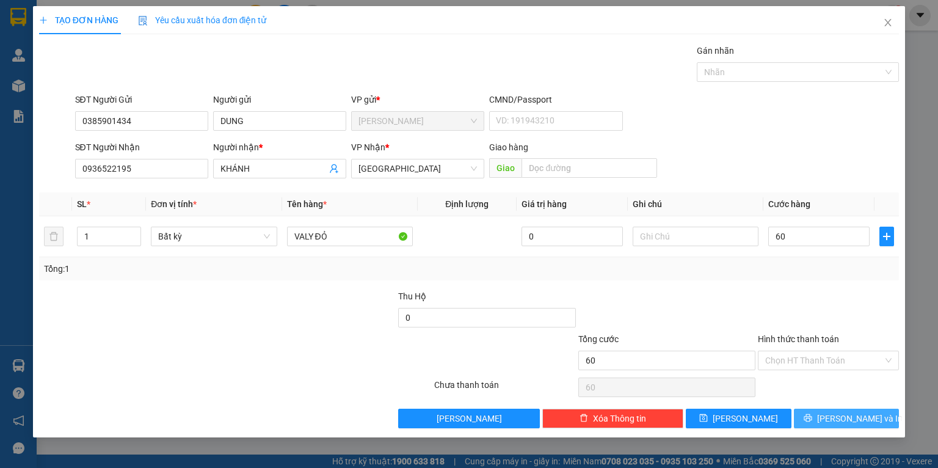
type input "60.000"
click at [855, 420] on span "[PERSON_NAME] và In" at bounding box center [860, 418] width 86 height 13
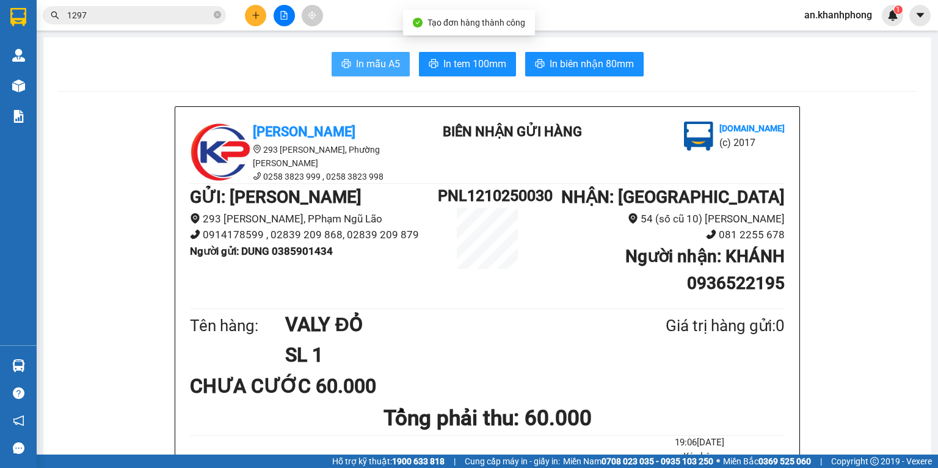
click at [377, 70] on span "In mẫu A5" at bounding box center [378, 63] width 44 height 15
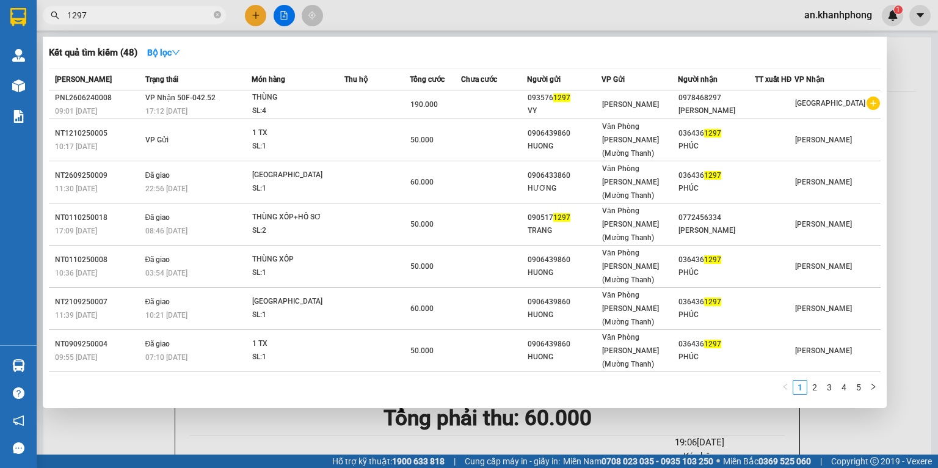
click at [130, 16] on input "1297" at bounding box center [139, 15] width 144 height 13
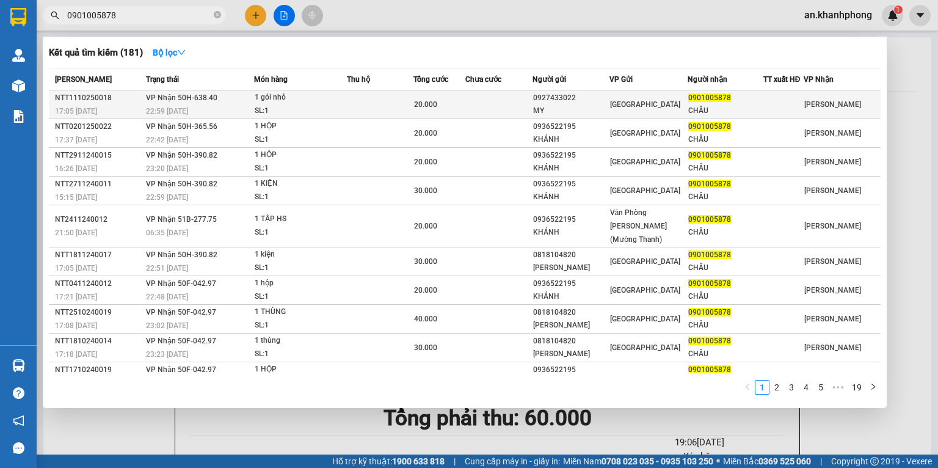
type input "0901005878"
click at [333, 104] on div "SL: 1" at bounding box center [301, 110] width 92 height 13
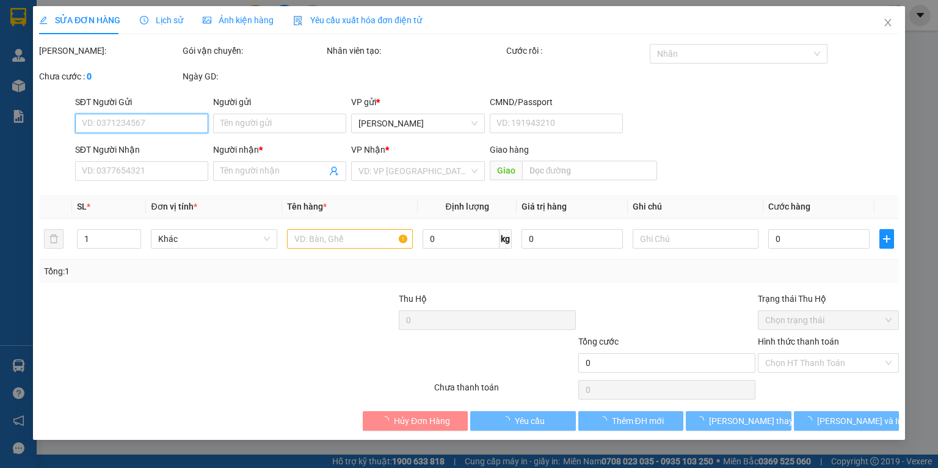
type input "0927433022"
type input "MY"
type input "0901005878"
type input "CHÂU"
type input "20.000"
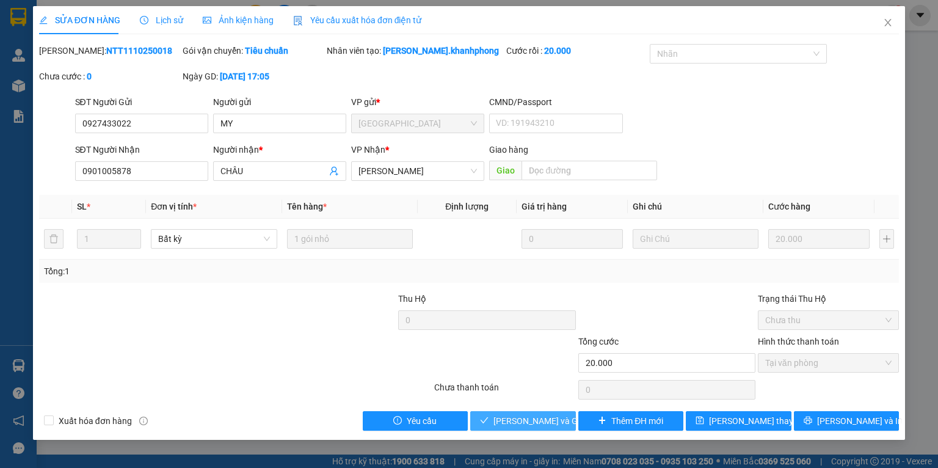
click at [519, 423] on span "[PERSON_NAME] và Giao hàng" at bounding box center [552, 420] width 117 height 13
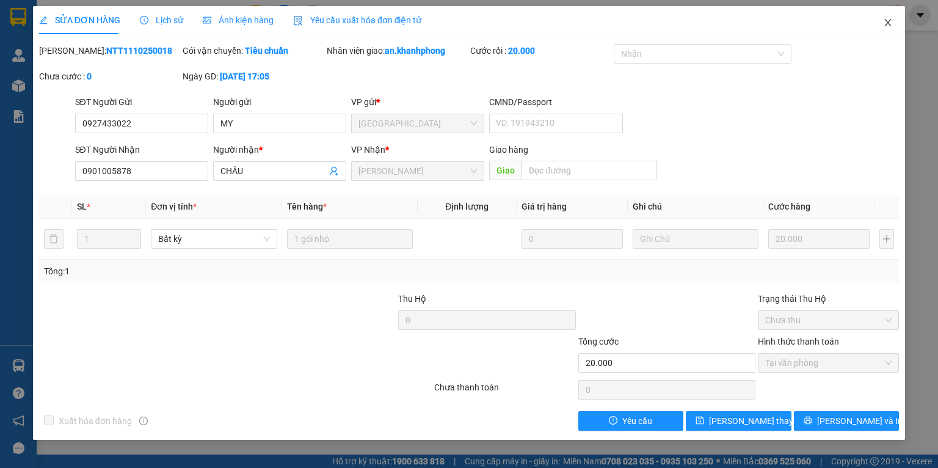
click at [886, 21] on icon "close" at bounding box center [888, 22] width 7 height 7
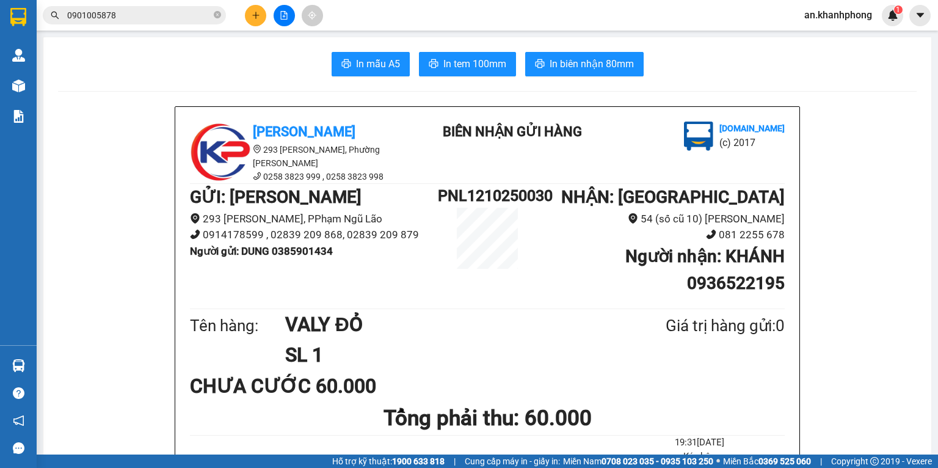
click at [255, 2] on div "Kết quả tìm kiếm ( 181 ) Bộ lọc Mã ĐH Trạng thái Món hàng Thu hộ Tổng cước Chưa…" at bounding box center [469, 15] width 938 height 31
click at [249, 24] on div at bounding box center [284, 15] width 92 height 21
click at [255, 12] on icon "plus" at bounding box center [256, 15] width 9 height 9
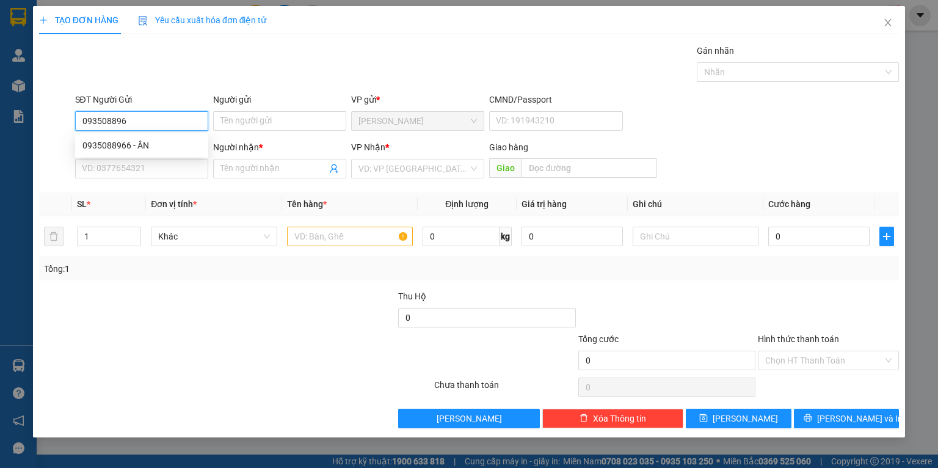
type input "0935088966"
click at [165, 140] on div "0935088966 - ÂN" at bounding box center [141, 145] width 118 height 13
type input "ÂN"
type input "0935088966"
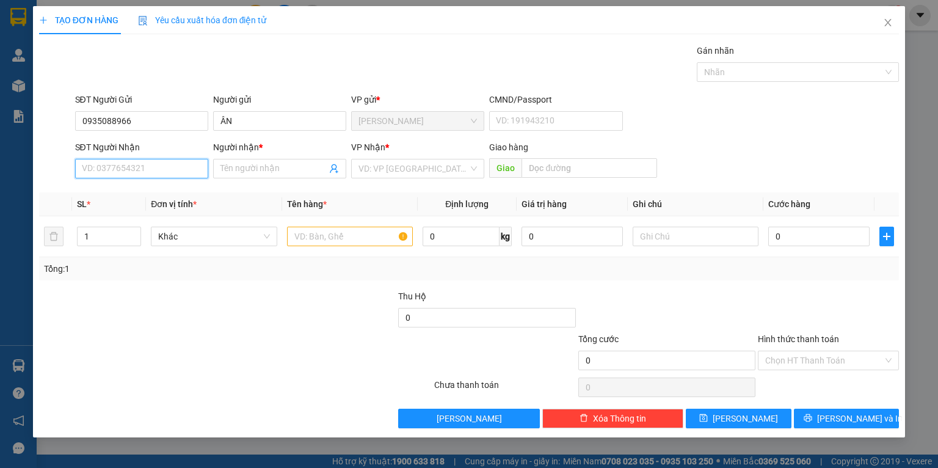
click at [158, 172] on input "SĐT Người Nhận" at bounding box center [141, 169] width 133 height 20
click at [158, 212] on div "0935883113 - PHƯỚC" at bounding box center [141, 212] width 118 height 13
type input "0935883113"
type input "PHƯỚC"
click at [330, 242] on input "text" at bounding box center [350, 237] width 126 height 20
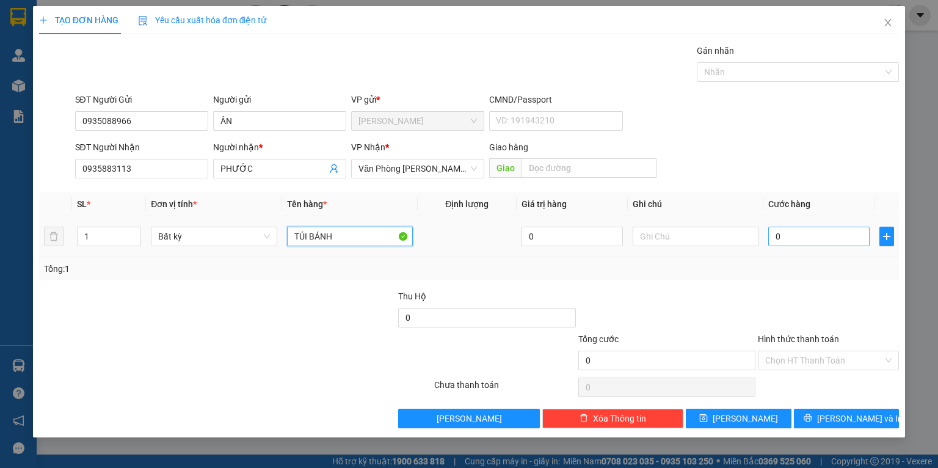
type input "TÚI BÁNH"
click at [816, 238] on input "0" at bounding box center [818, 237] width 101 height 20
type input "2"
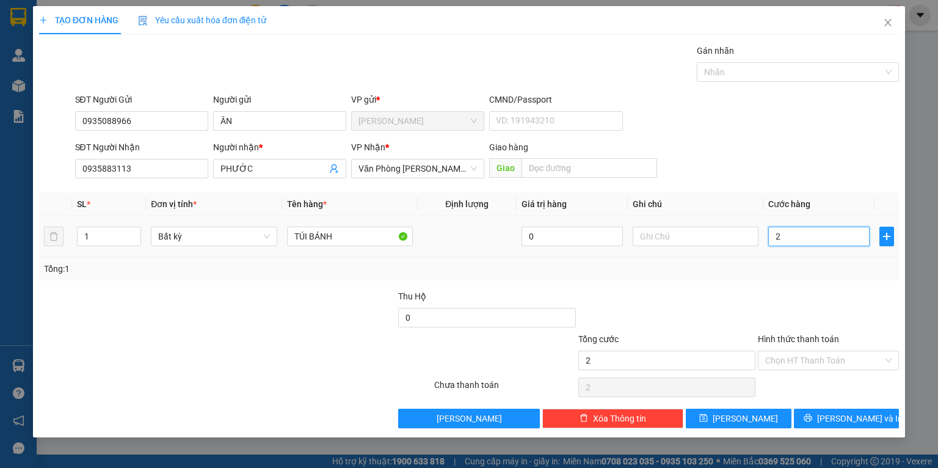
type input "20"
type input "20.000"
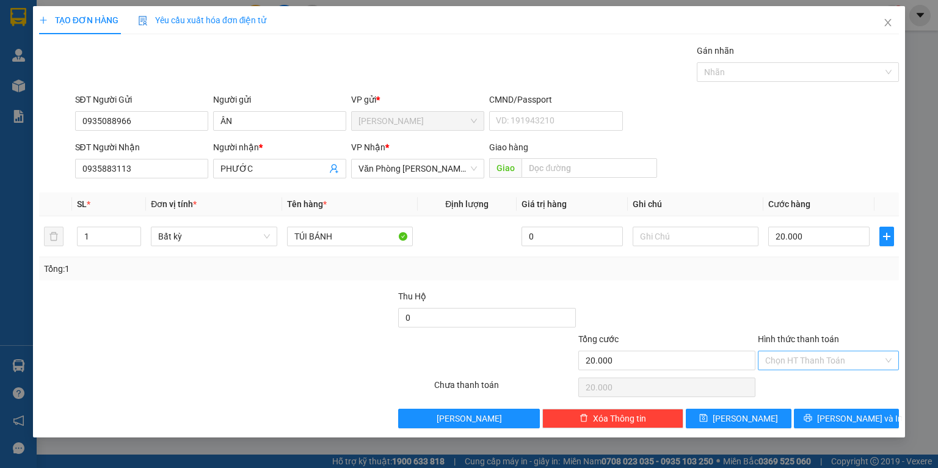
click at [798, 364] on input "Hình thức thanh toán" at bounding box center [824, 360] width 118 height 18
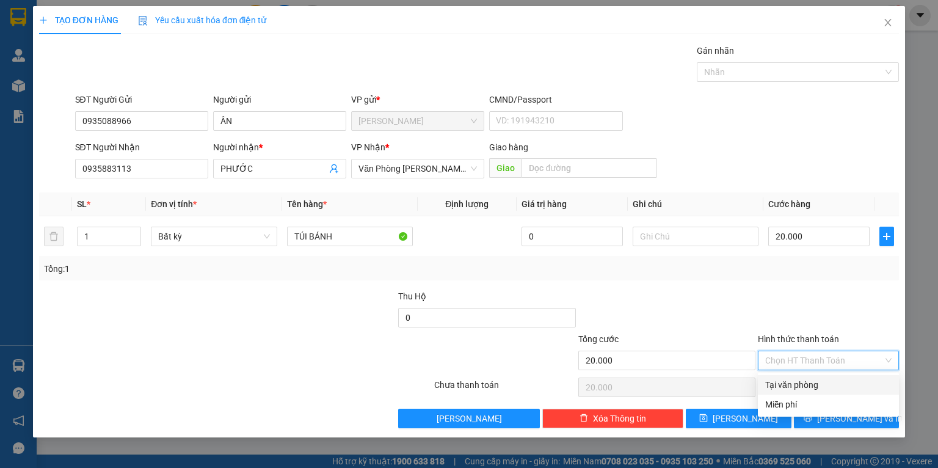
click at [797, 382] on div "Tại văn phòng" at bounding box center [828, 384] width 126 height 13
type input "0"
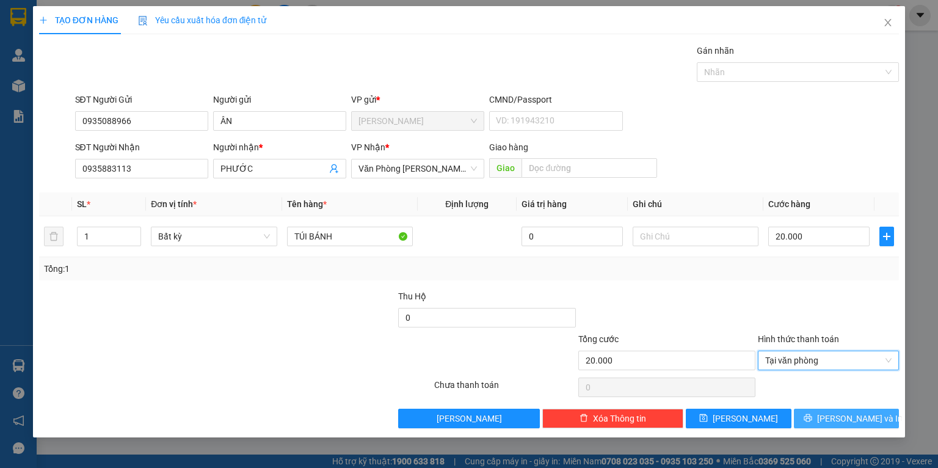
click at [836, 420] on span "[PERSON_NAME] và In" at bounding box center [860, 418] width 86 height 13
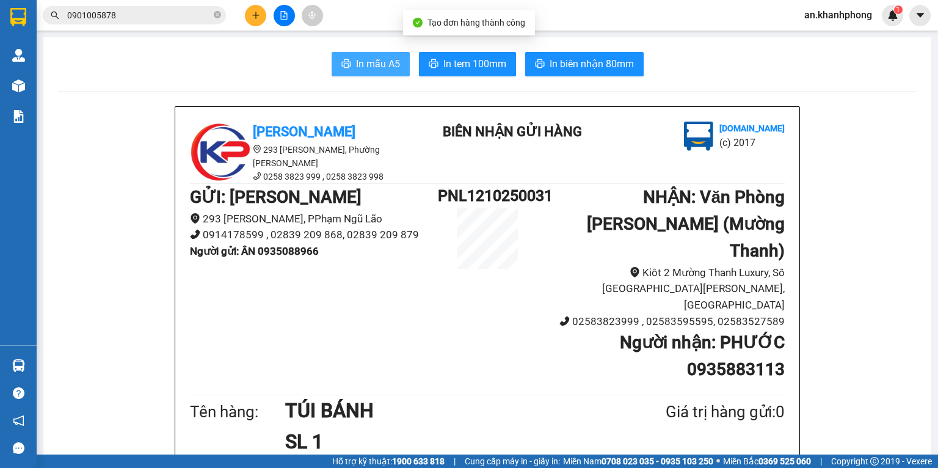
click at [364, 67] on span "In mẫu A5" at bounding box center [378, 63] width 44 height 15
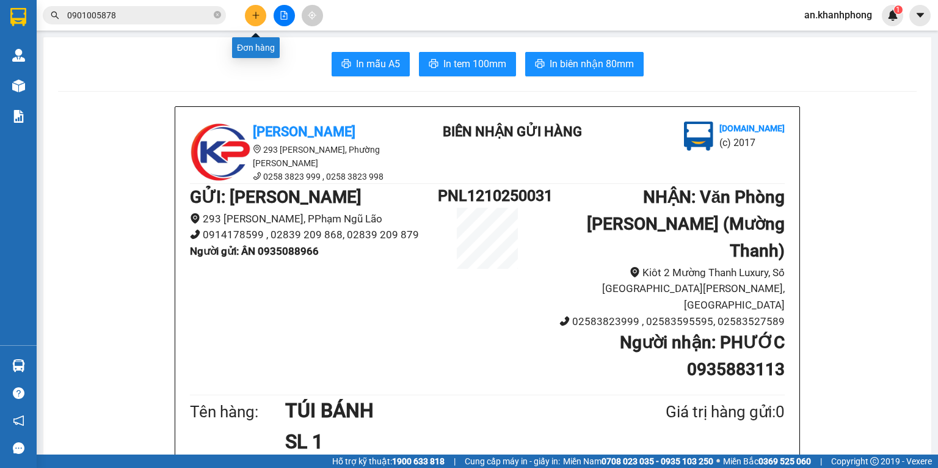
click at [259, 13] on icon "plus" at bounding box center [256, 15] width 9 height 9
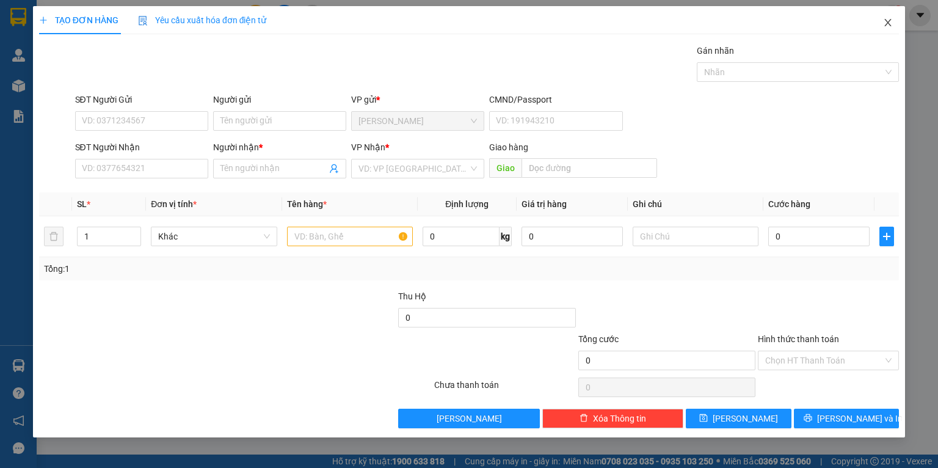
drag, startPoint x: 894, startPoint y: 19, endPoint x: 787, endPoint y: 16, distance: 106.9
click at [894, 19] on span "Close" at bounding box center [888, 23] width 34 height 34
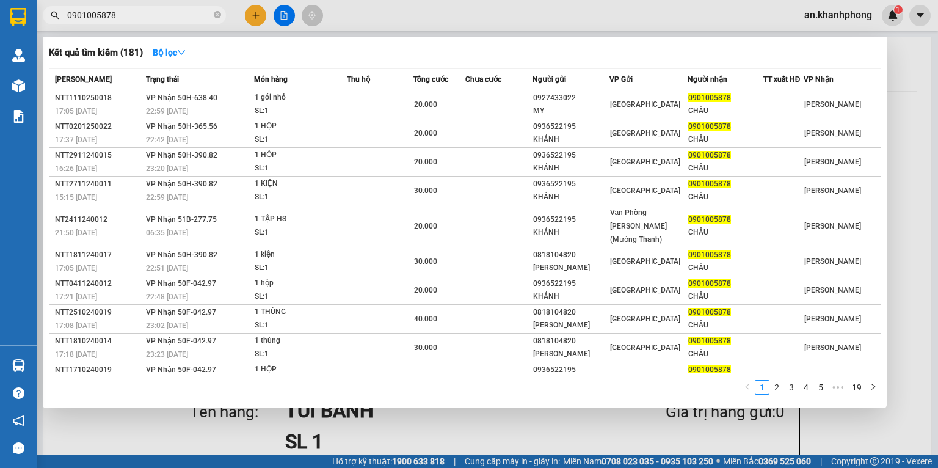
click at [159, 18] on input "0901005878" at bounding box center [139, 15] width 144 height 13
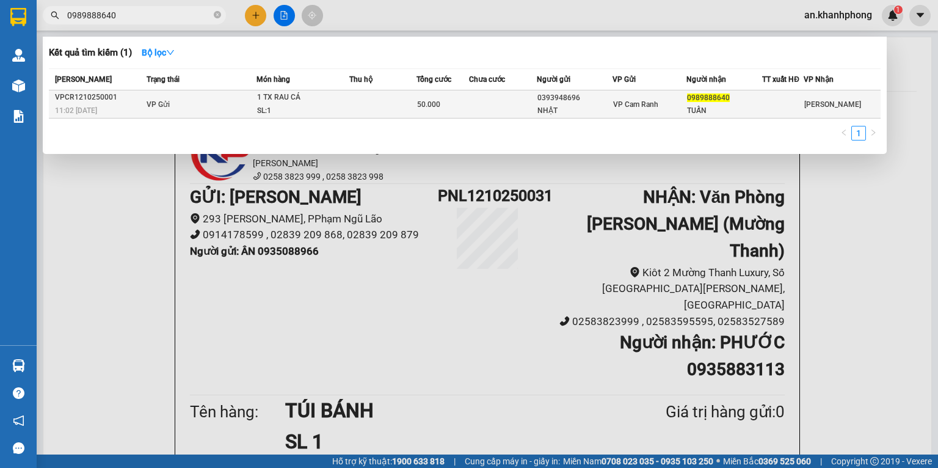
type input "0989888640"
click at [351, 103] on td at bounding box center [383, 104] width 68 height 28
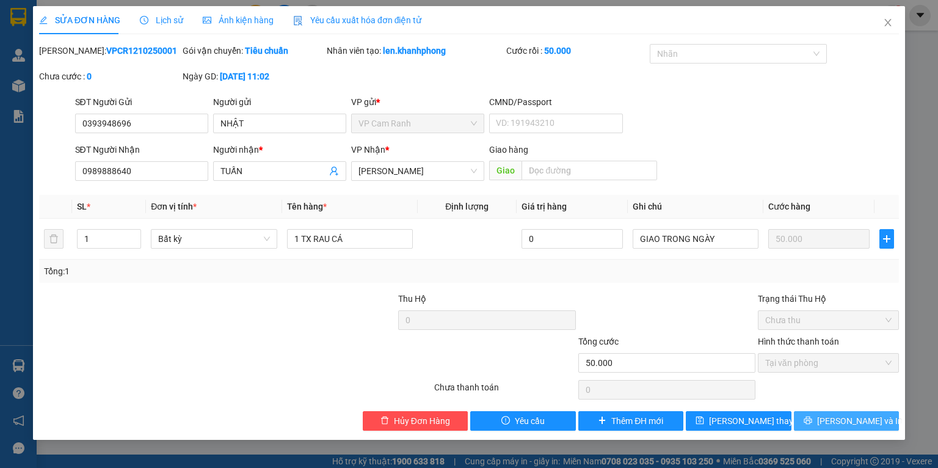
click at [835, 421] on button "[PERSON_NAME] và In" at bounding box center [847, 421] width 106 height 20
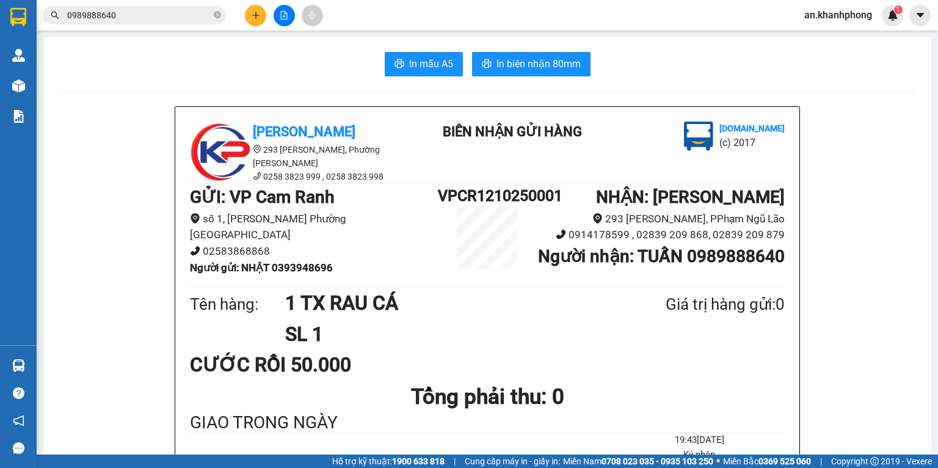
click at [256, 13] on icon "plus" at bounding box center [255, 15] width 1 height 7
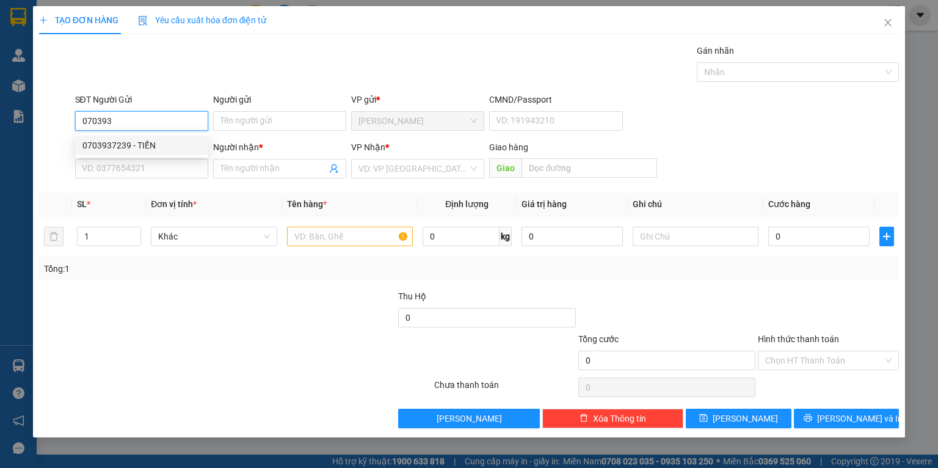
click at [164, 145] on div "0703937239 - TIẾN" at bounding box center [141, 145] width 118 height 13
type input "0703937239"
type input "TIẾN"
type input "0703937239"
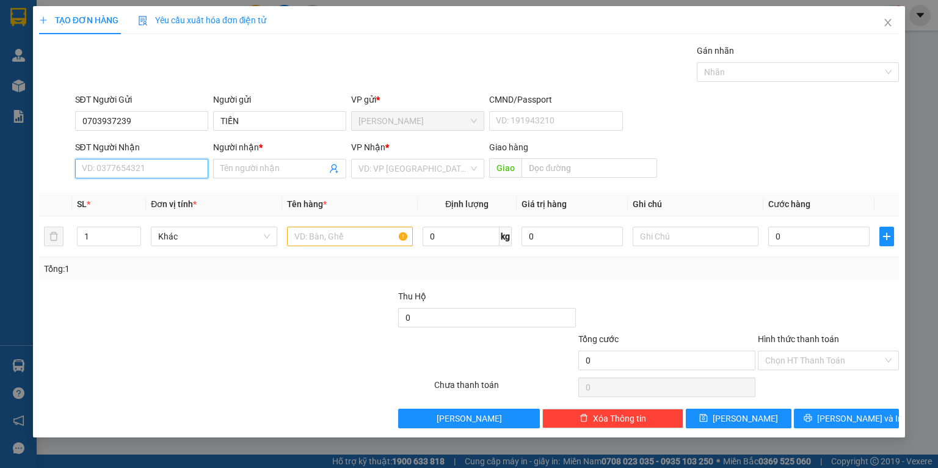
click at [158, 168] on input "SĐT Người Nhận" at bounding box center [141, 169] width 133 height 20
click at [156, 212] on div "0855698214 - NGHĨA" at bounding box center [141, 212] width 118 height 13
type input "0855698214"
type input "NGHĨA"
click at [155, 172] on input "0855698214" at bounding box center [141, 169] width 133 height 20
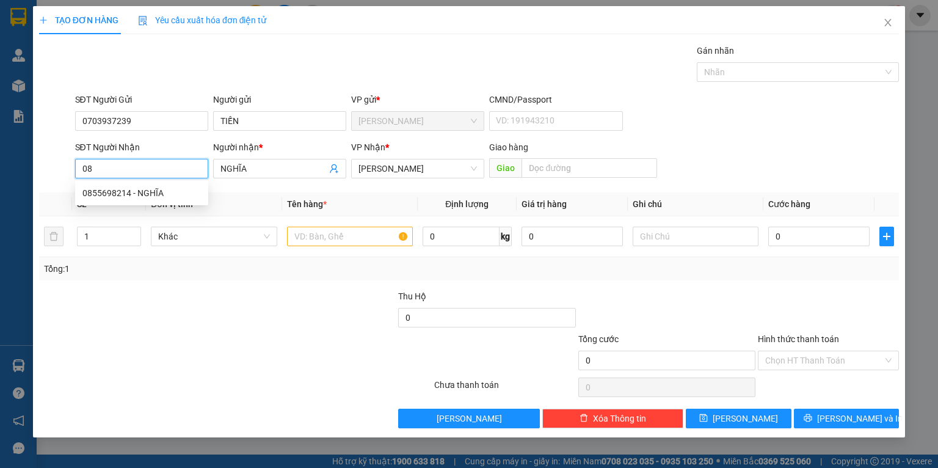
type input "0"
click at [153, 194] on div "0703937239 - TIẾN" at bounding box center [141, 192] width 118 height 13
type input "0703937239"
type input "TIẾN"
type input "0703937239"
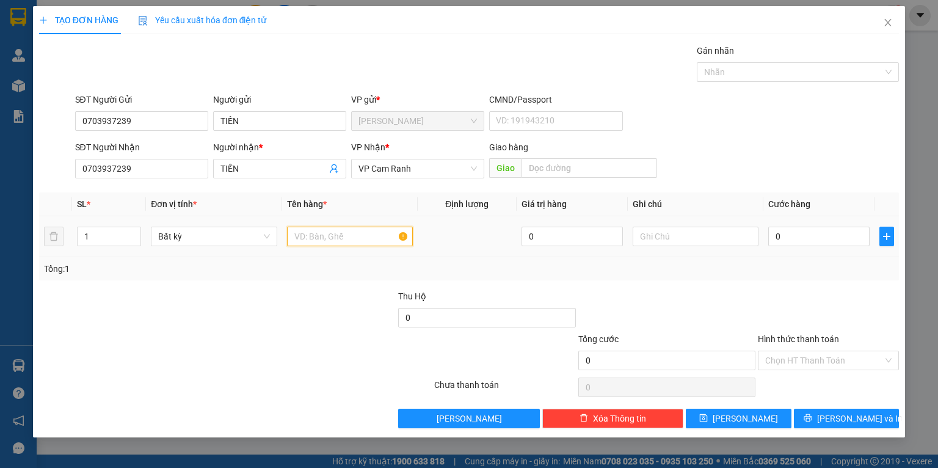
click at [329, 234] on input "text" at bounding box center [350, 237] width 126 height 20
type input "1 KIỆN BALO ĐEN"
click at [811, 243] on input "0" at bounding box center [818, 237] width 101 height 20
type input "4"
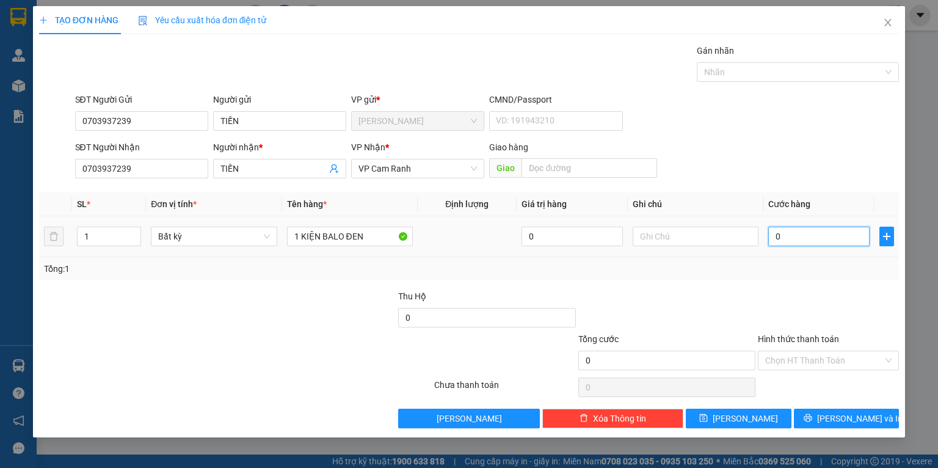
type input "4"
type input "40"
click at [810, 362] on input "Hình thức thanh toán" at bounding box center [824, 360] width 118 height 18
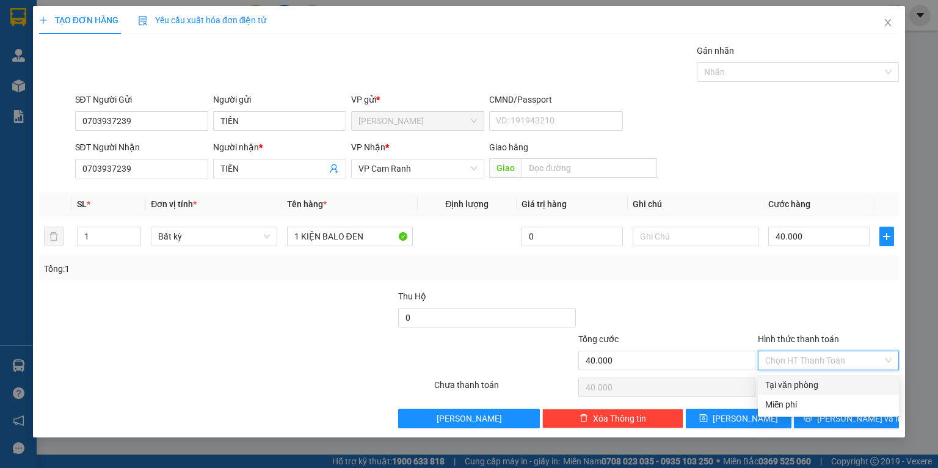
click at [804, 378] on div "Tại văn phòng" at bounding box center [828, 384] width 126 height 13
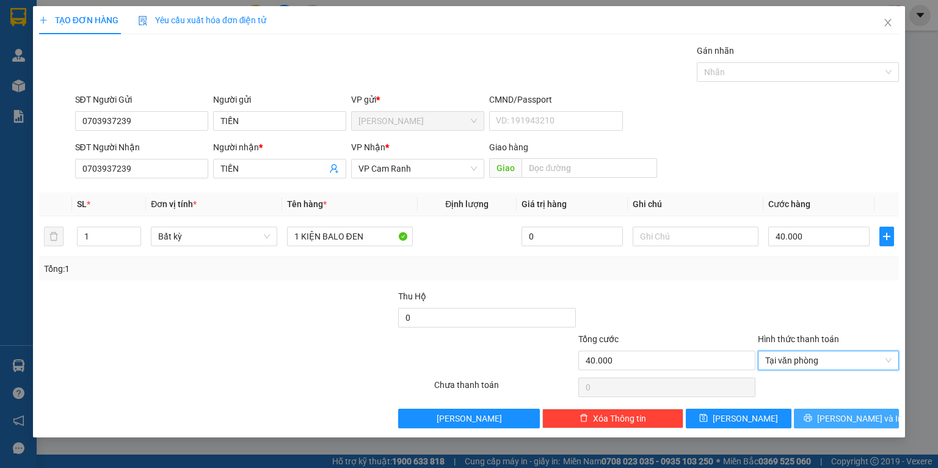
click at [816, 420] on button "[PERSON_NAME] và In" at bounding box center [847, 419] width 106 height 20
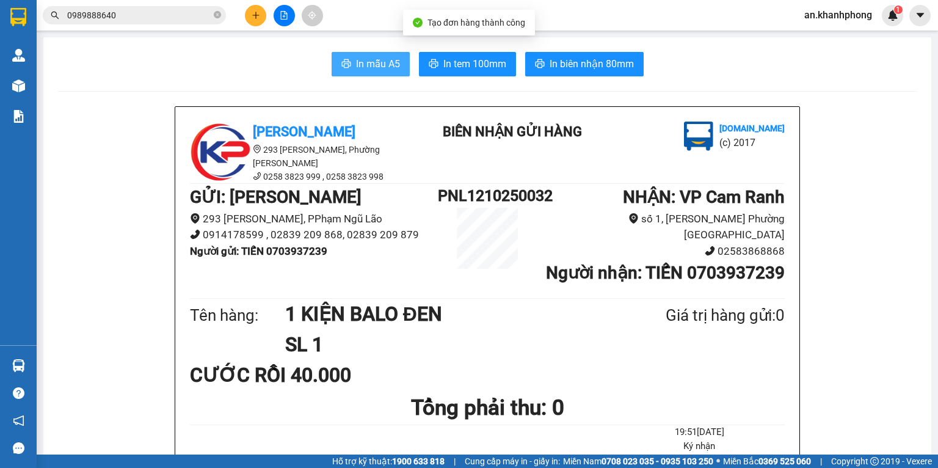
click at [344, 68] on button "In mẫu A5" at bounding box center [371, 64] width 78 height 24
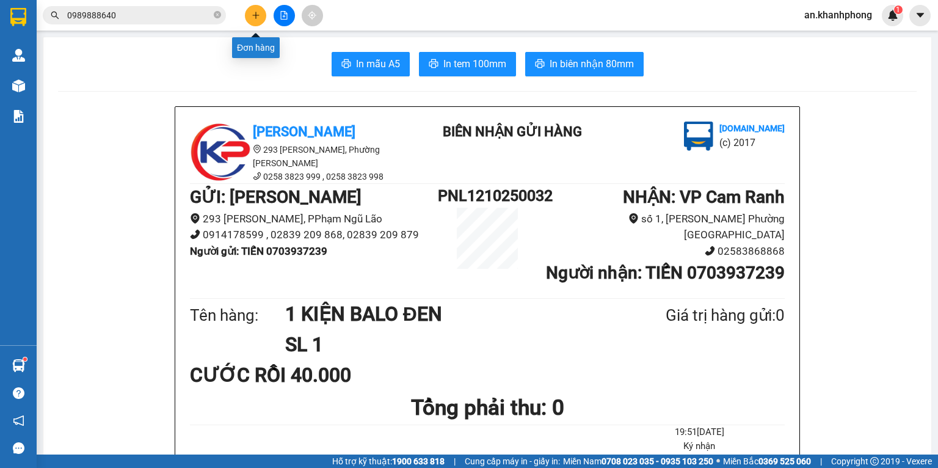
click at [257, 15] on icon "plus" at bounding box center [255, 15] width 7 height 1
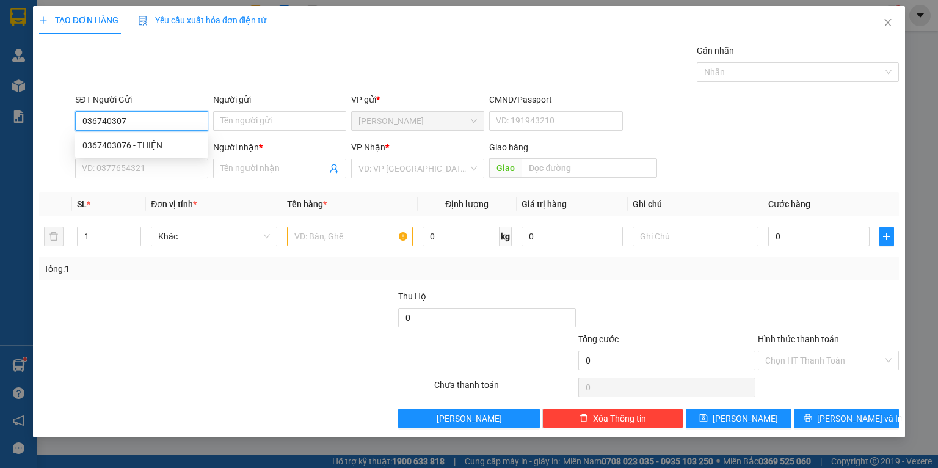
type input "0367403076"
click at [172, 140] on div "0367403076 - THIỆN" at bounding box center [141, 145] width 118 height 13
type input "THIỆN"
type input "0367403076"
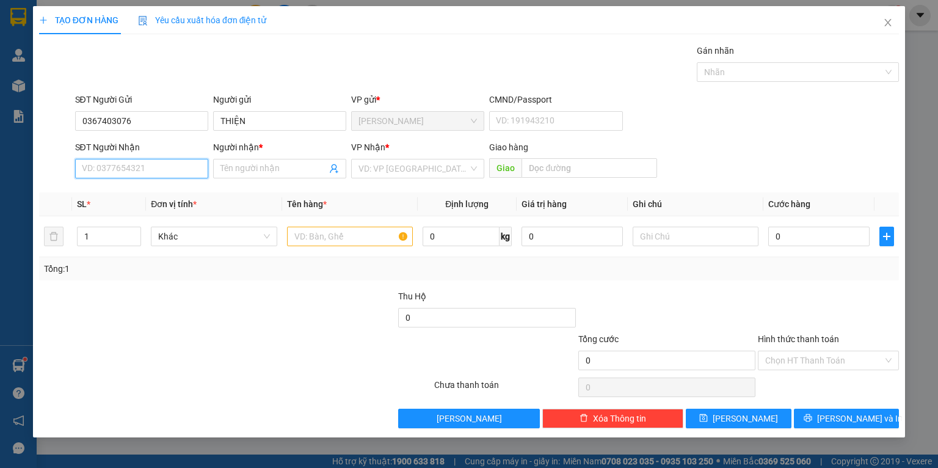
click at [172, 172] on input "SĐT Người Nhận" at bounding box center [141, 169] width 133 height 20
click at [151, 194] on div "0356847064 - DUNG" at bounding box center [141, 192] width 118 height 13
type input "0356847064"
type input "DUNG"
click at [335, 238] on input "text" at bounding box center [350, 237] width 126 height 20
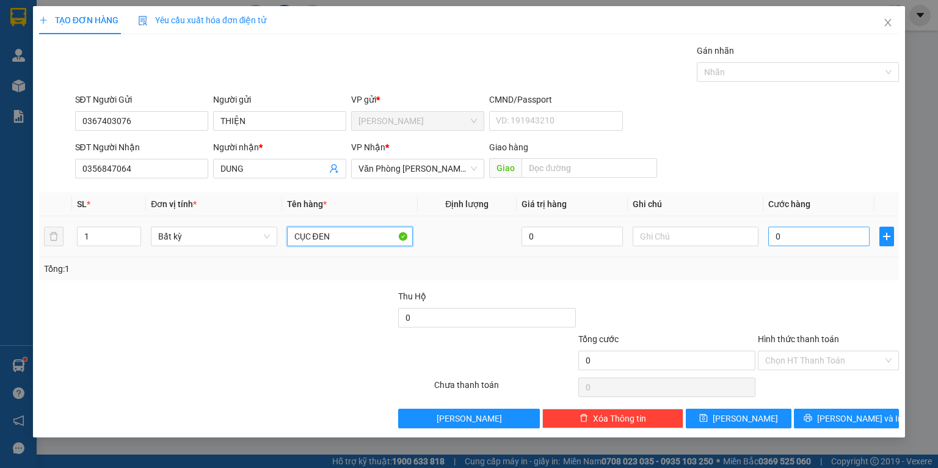
type input "CỤC ĐEN"
click at [801, 228] on input "0" at bounding box center [818, 237] width 101 height 20
type input "2"
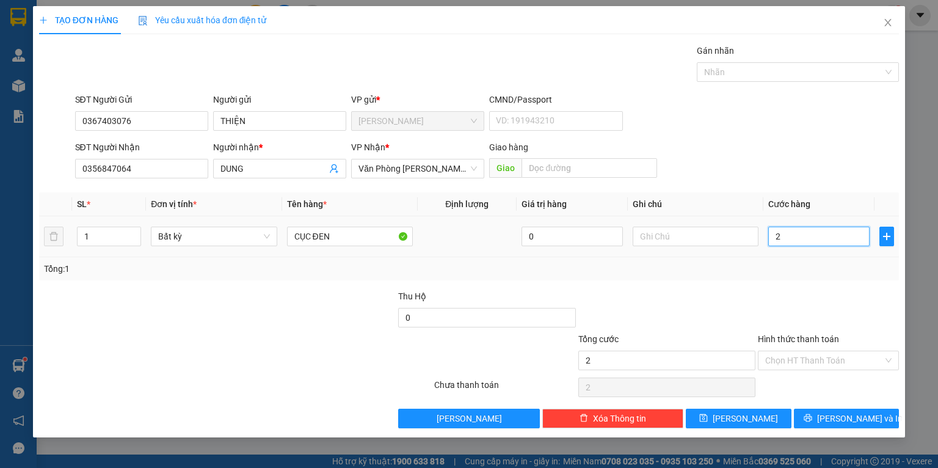
type input "20"
type input "20.000"
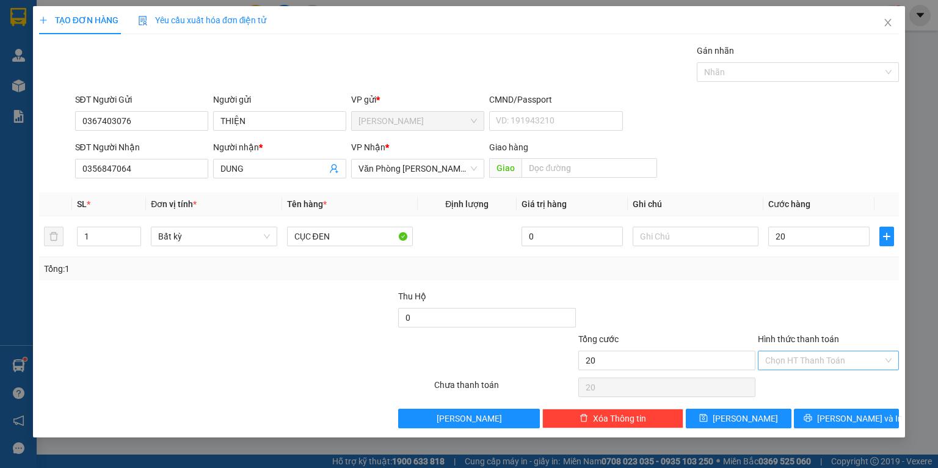
type input "20.000"
click at [831, 357] on input "Hình thức thanh toán" at bounding box center [824, 360] width 118 height 18
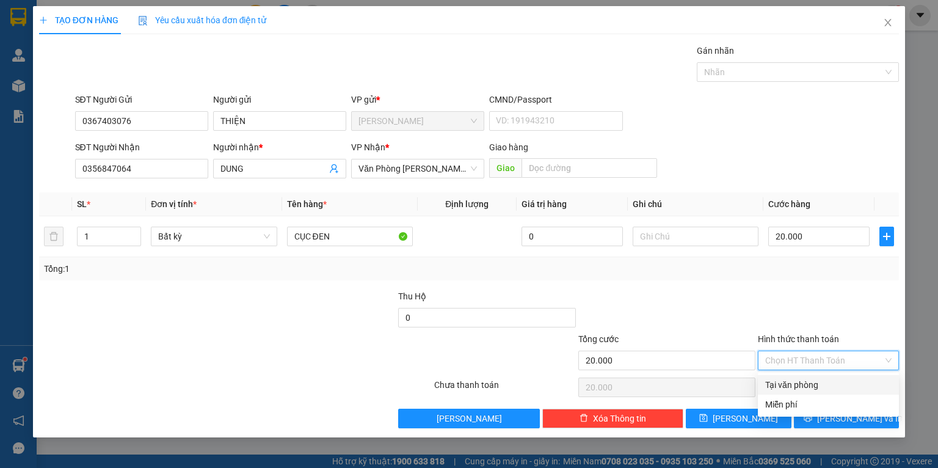
click at [810, 382] on div "Tại văn phòng" at bounding box center [828, 384] width 126 height 13
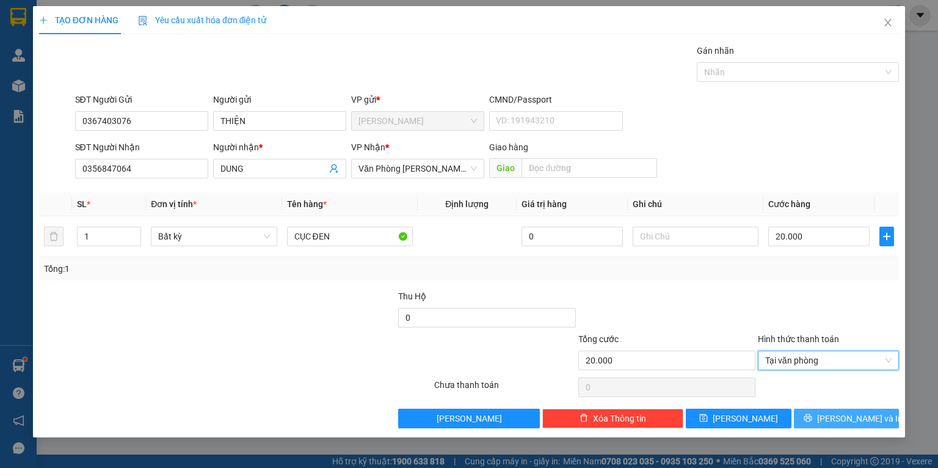
click at [852, 421] on span "[PERSON_NAME] và In" at bounding box center [860, 418] width 86 height 13
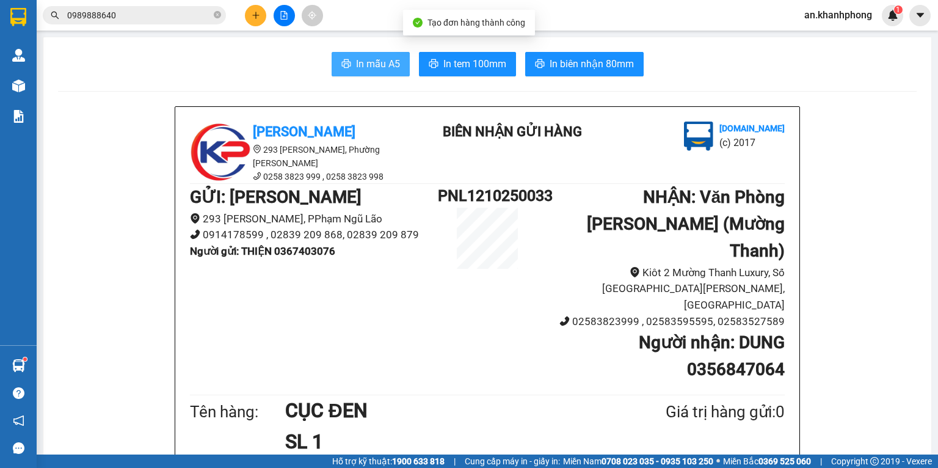
click at [357, 64] on span "In mẫu A5" at bounding box center [378, 63] width 44 height 15
click at [165, 9] on input "0989888640" at bounding box center [139, 15] width 144 height 13
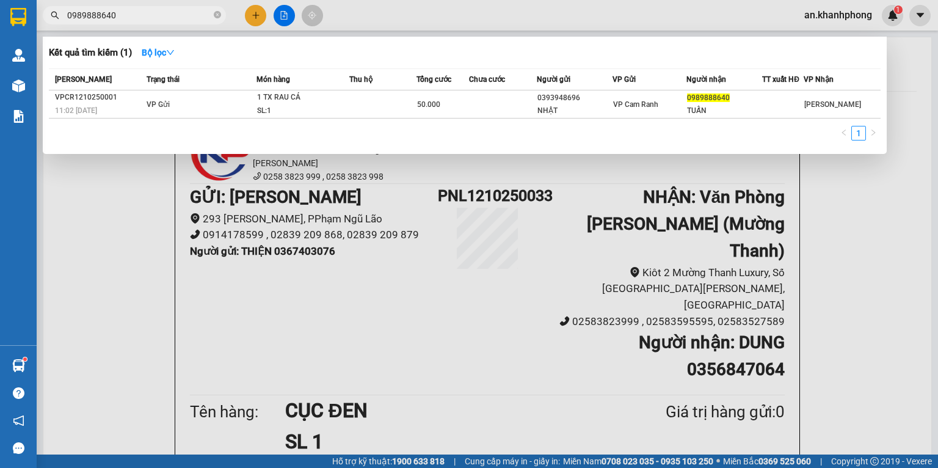
click at [165, 9] on input "0989888640" at bounding box center [139, 15] width 144 height 13
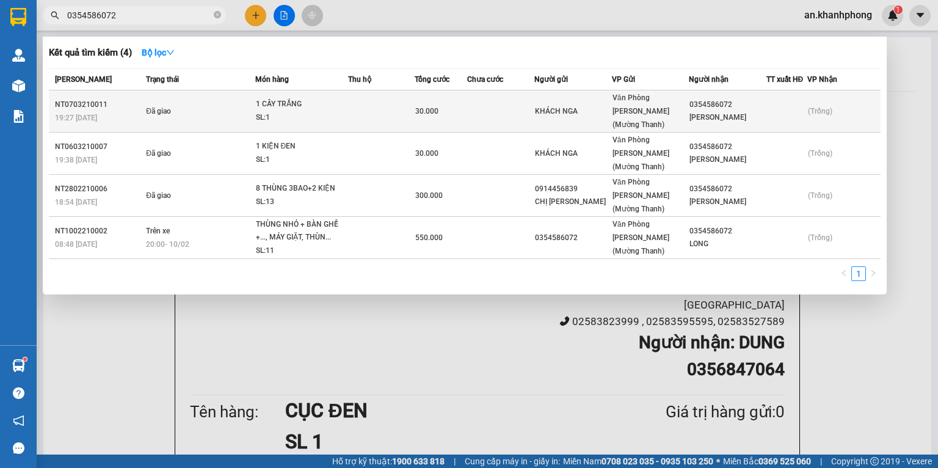
type input "0354586072"
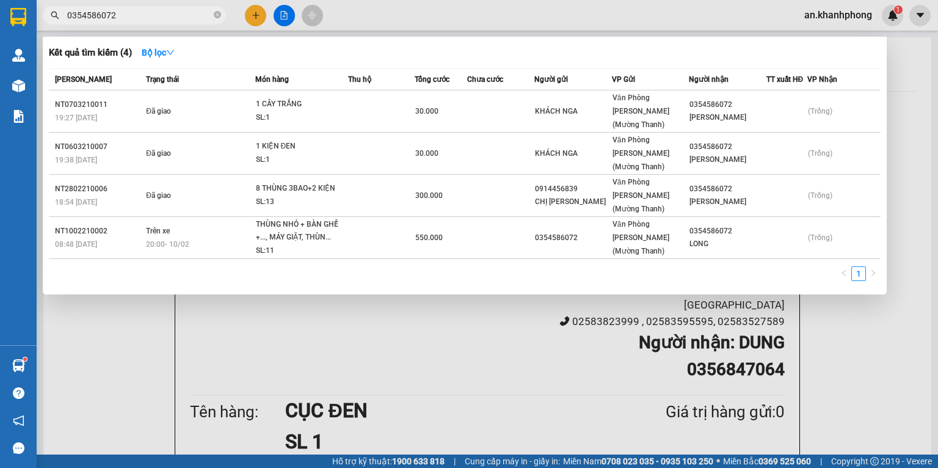
drag, startPoint x: 428, startPoint y: 112, endPoint x: 420, endPoint y: 1, distance: 111.4
click at [420, 1] on div at bounding box center [469, 234] width 938 height 468
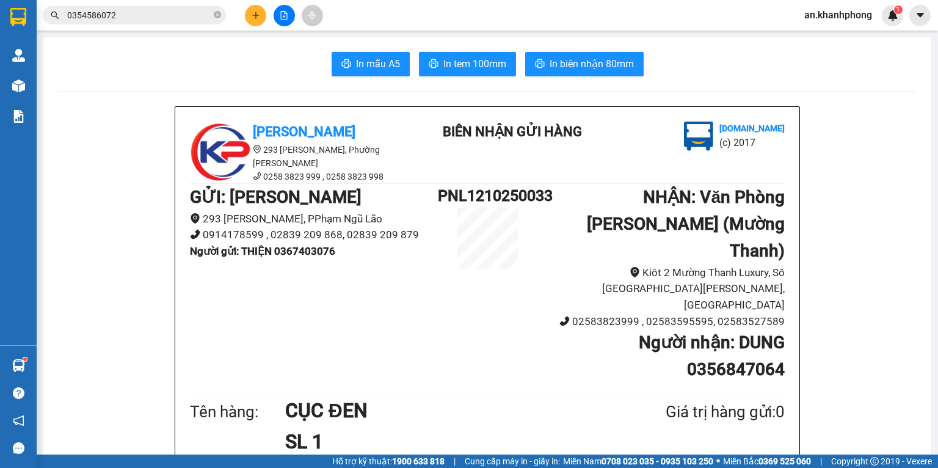
click at [826, 8] on span "an.khanhphong" at bounding box center [838, 14] width 87 height 15
click at [825, 37] on span "Đăng xuất" at bounding box center [843, 37] width 62 height 13
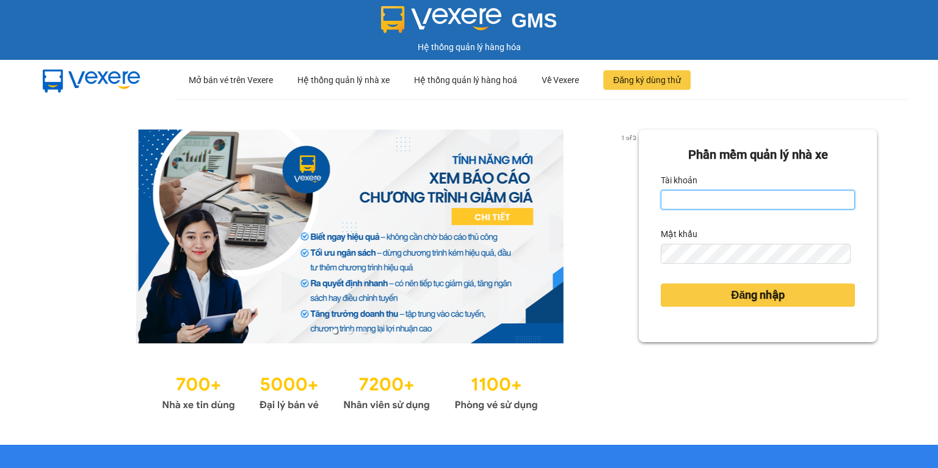
click at [731, 194] on input "Tài khoản" at bounding box center [758, 200] width 194 height 20
click at [746, 199] on input "an.khanhphong" at bounding box center [758, 200] width 194 height 20
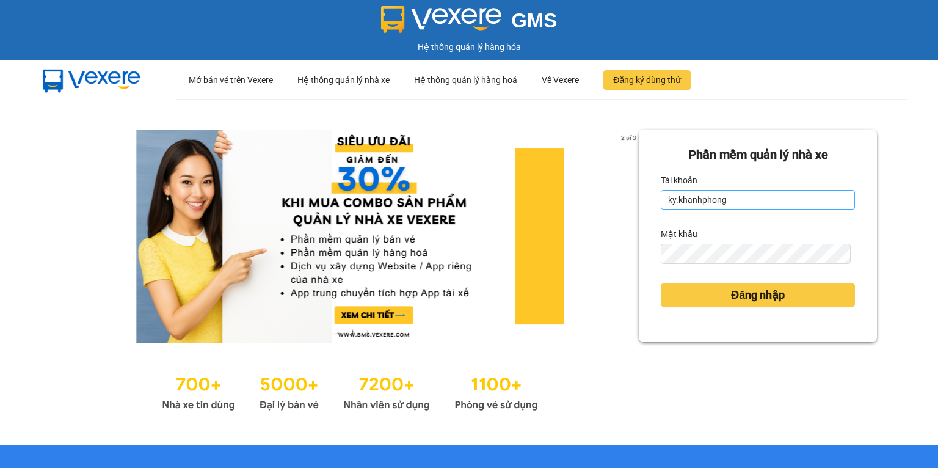
click at [745, 207] on input "ky.khanhphong" at bounding box center [758, 200] width 194 height 20
type input "lhp.khanhphong"
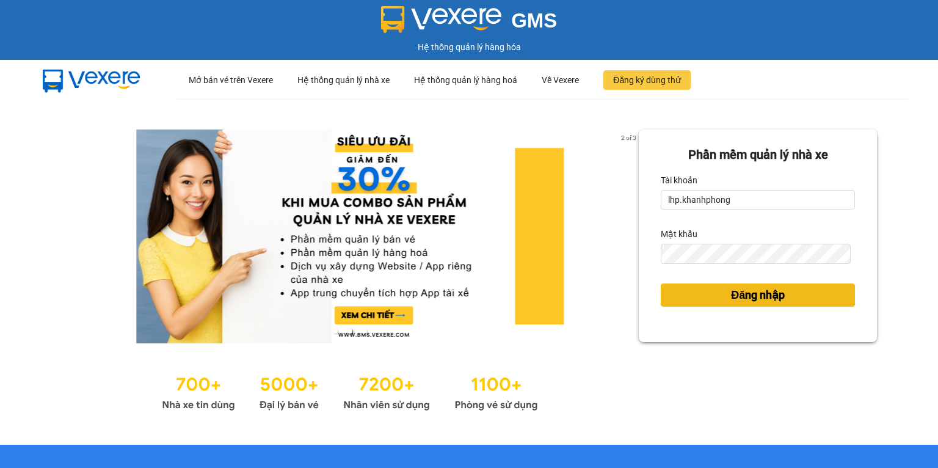
click at [734, 294] on span "Đăng nhập" at bounding box center [758, 294] width 54 height 17
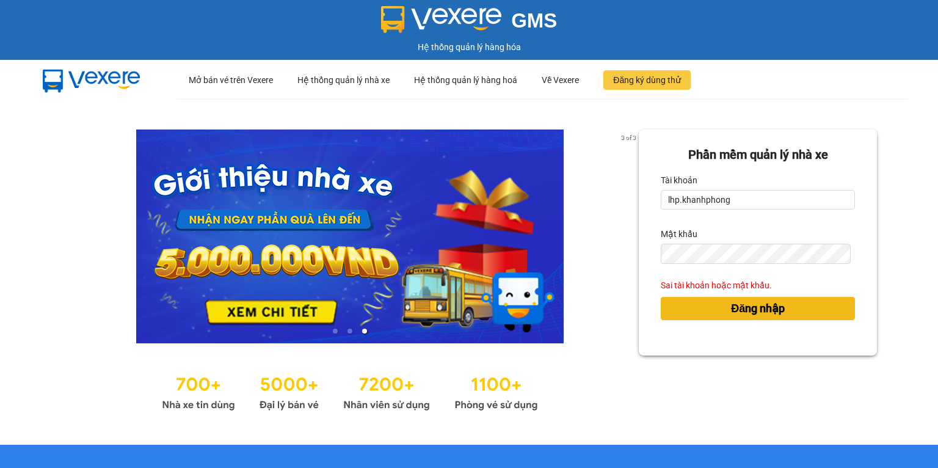
click at [694, 310] on button "Đăng nhập" at bounding box center [758, 308] width 194 height 23
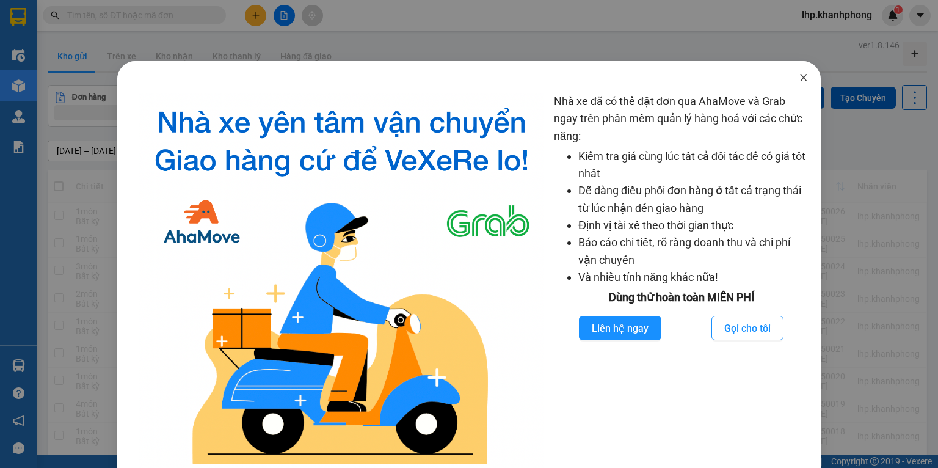
click at [799, 76] on icon "close" at bounding box center [804, 78] width 10 height 10
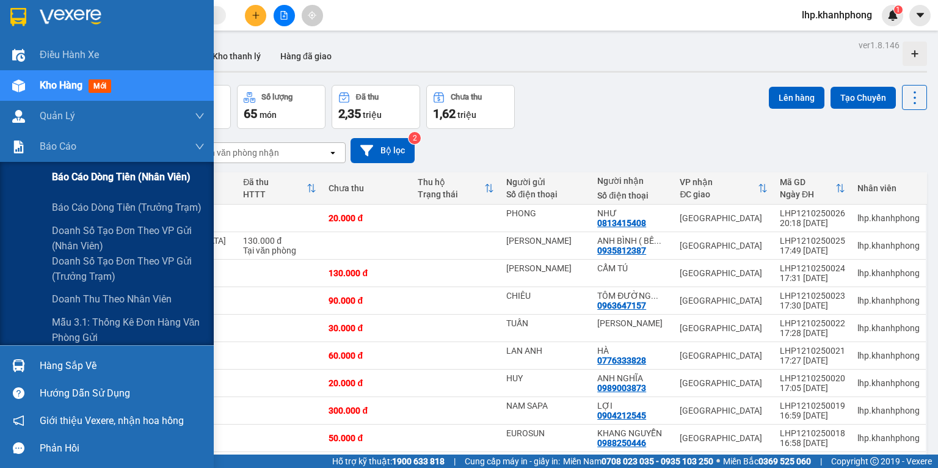
click at [65, 175] on span "Báo cáo dòng tiền (nhân viên)" at bounding box center [121, 176] width 139 height 15
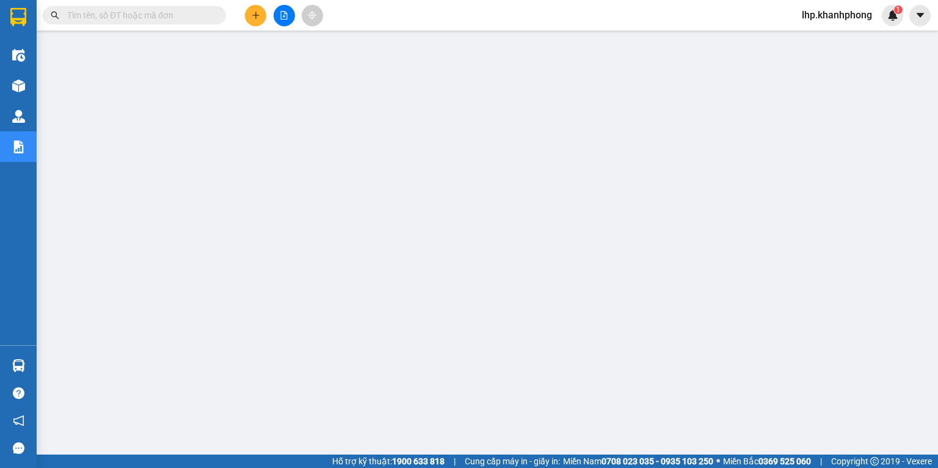
click at [842, 18] on span "lhp.khanhphong" at bounding box center [837, 14] width 90 height 15
click at [823, 40] on span "Đăng xuất" at bounding box center [841, 37] width 65 height 13
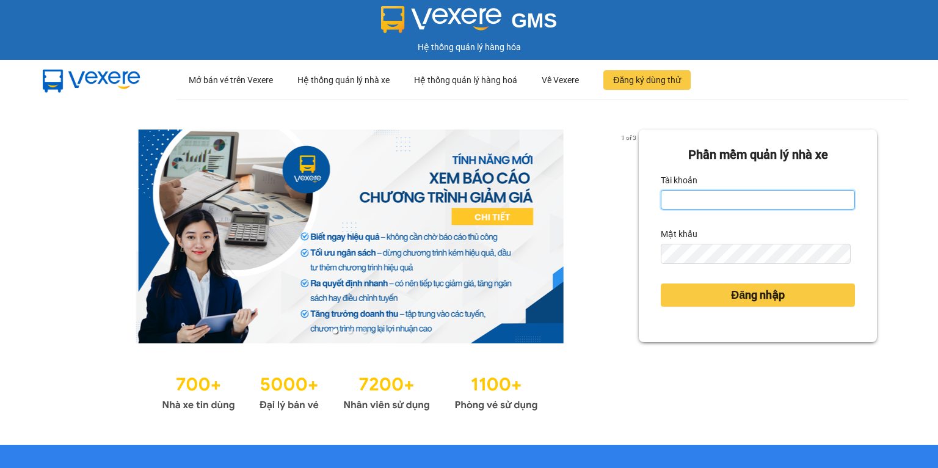
type input "an.khanhphong"
click at [705, 194] on input "an.khanhphong" at bounding box center [758, 200] width 194 height 20
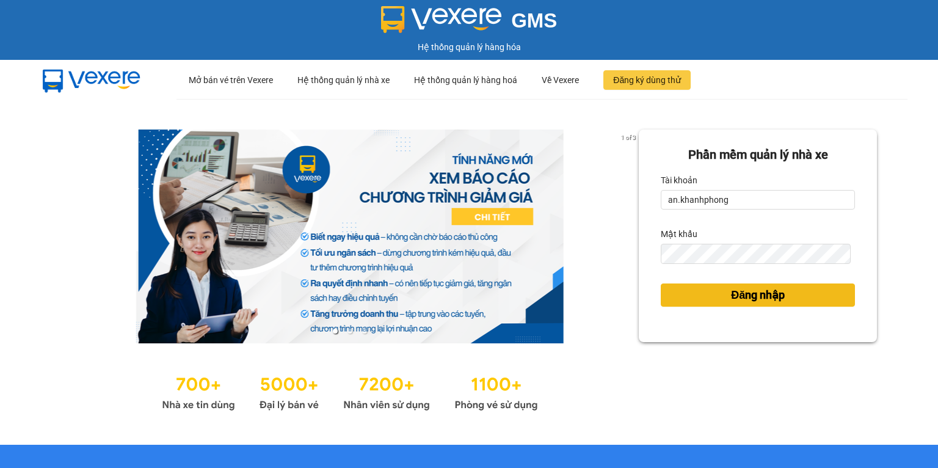
click at [661, 295] on button "Đăng nhập" at bounding box center [758, 294] width 194 height 23
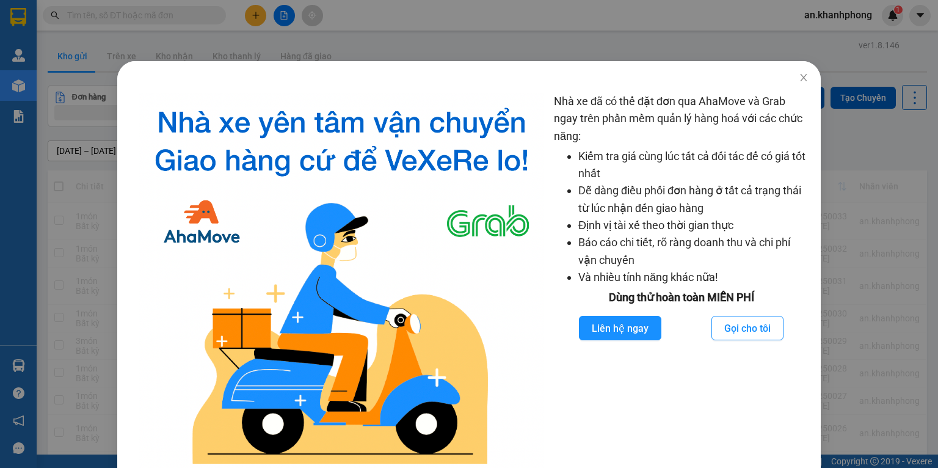
click at [884, 220] on div "Nhà xe đã có thể đặt đơn qua AhaMove và Grab ngay trên phần mềm quản lý hàng ho…" at bounding box center [469, 234] width 938 height 468
